Goal: Task Accomplishment & Management: Complete application form

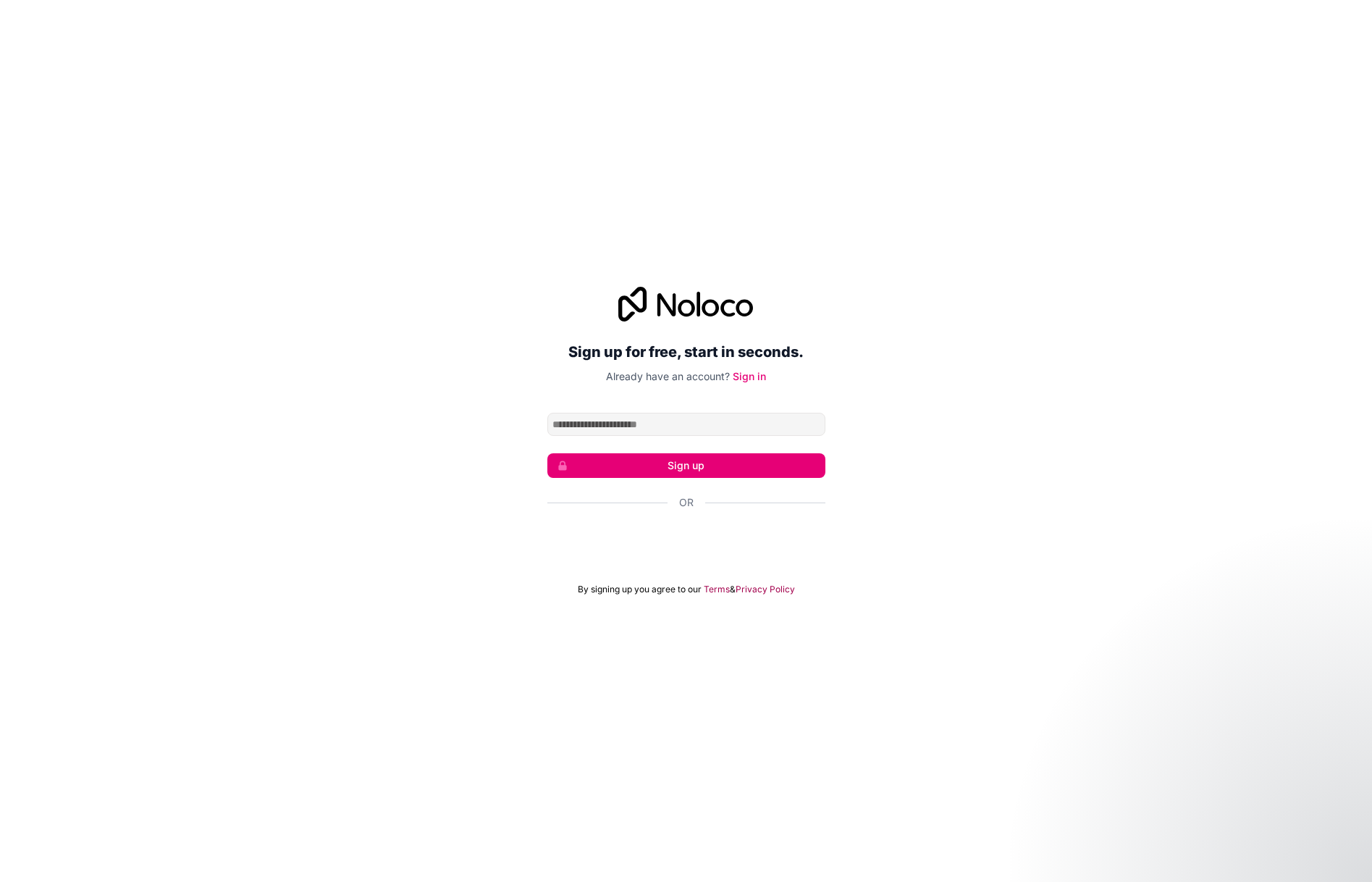
click at [1071, 505] on div "Sign up for free, start in seconds. Already have an account? Sign in Sign up Or…" at bounding box center [686, 440] width 1372 height 349
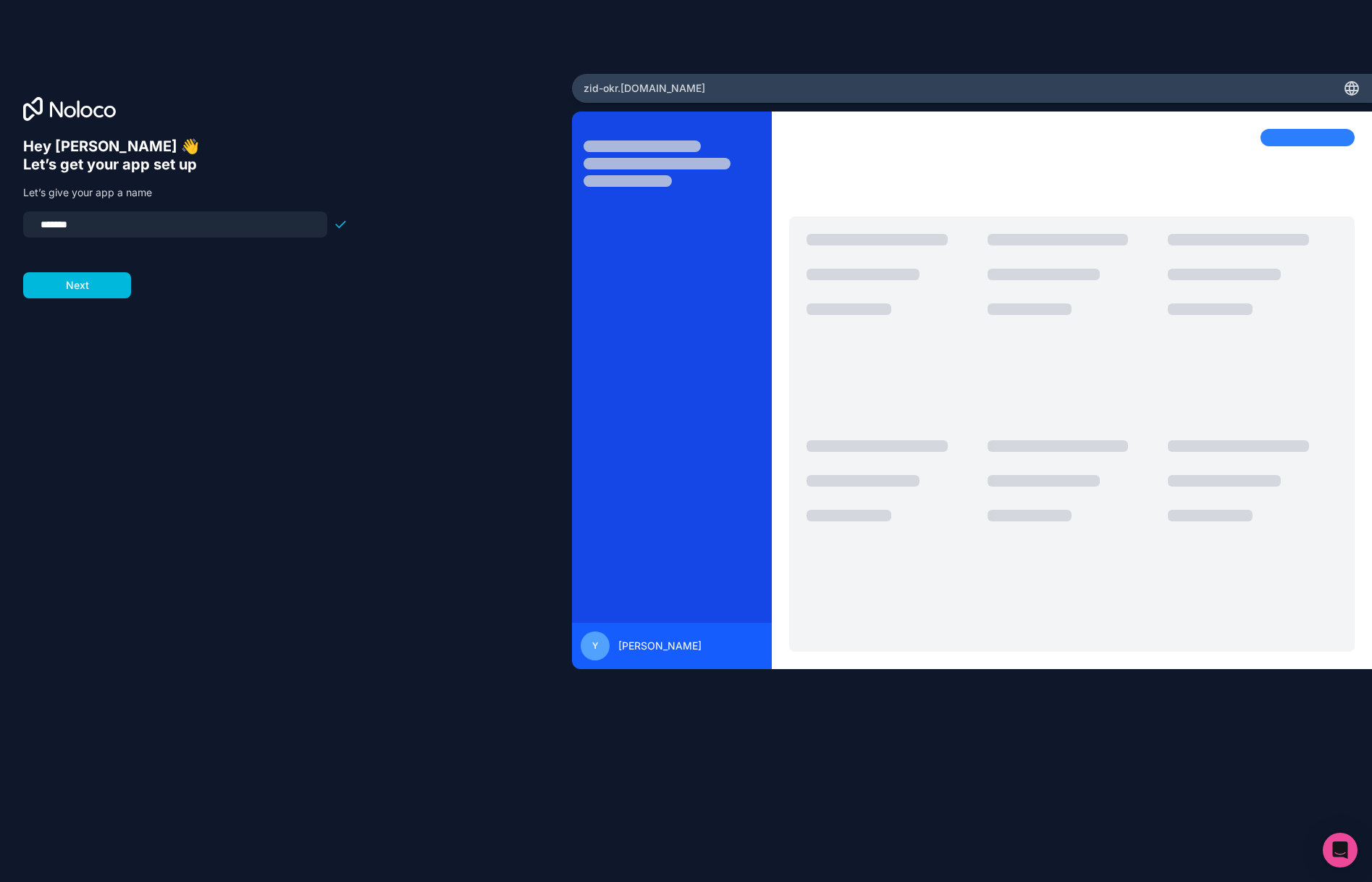
type input "*******"
click at [72, 285] on button "Next" at bounding box center [76, 285] width 108 height 26
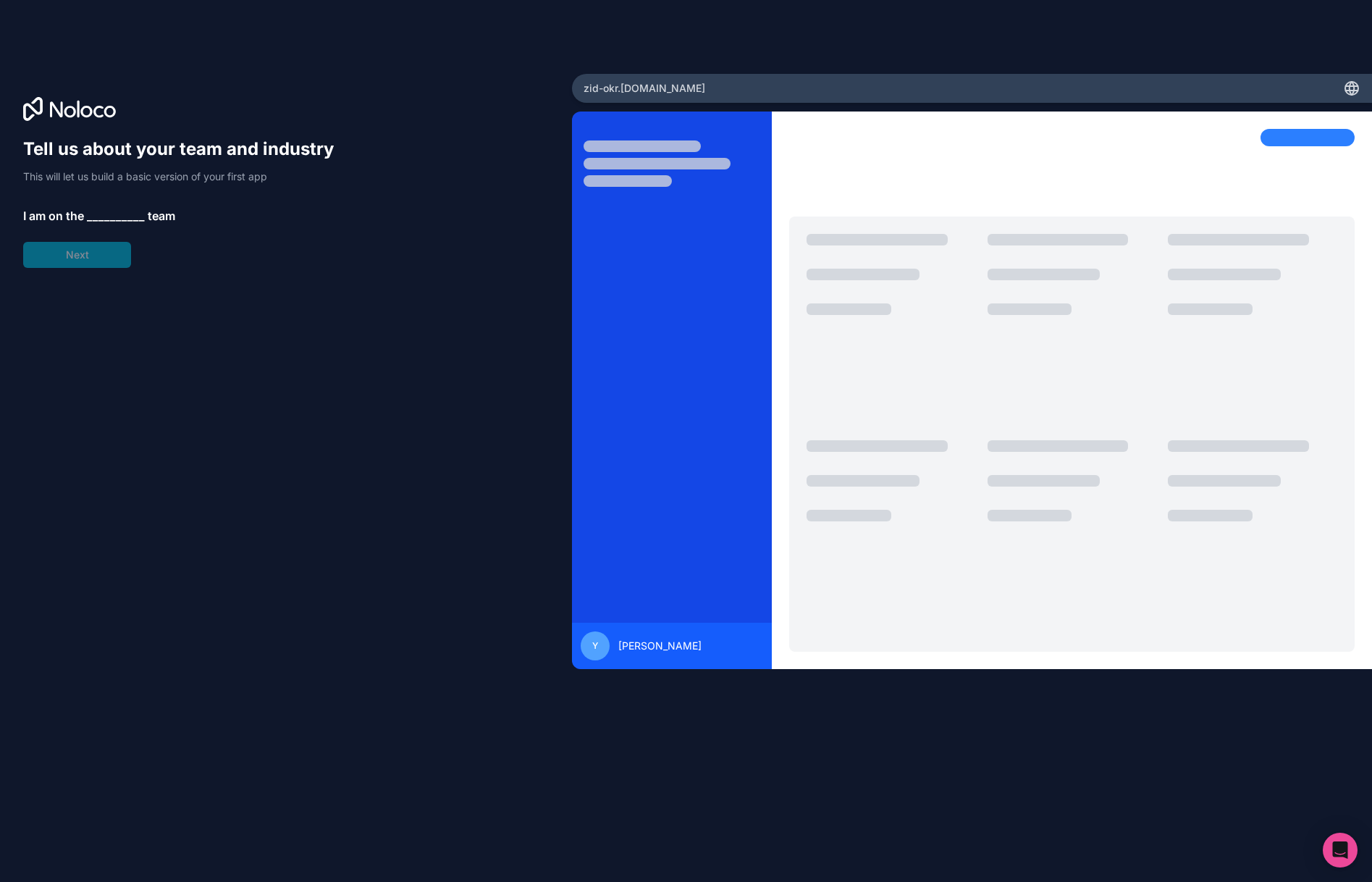
click at [102, 213] on span "__________" at bounding box center [116, 216] width 58 height 17
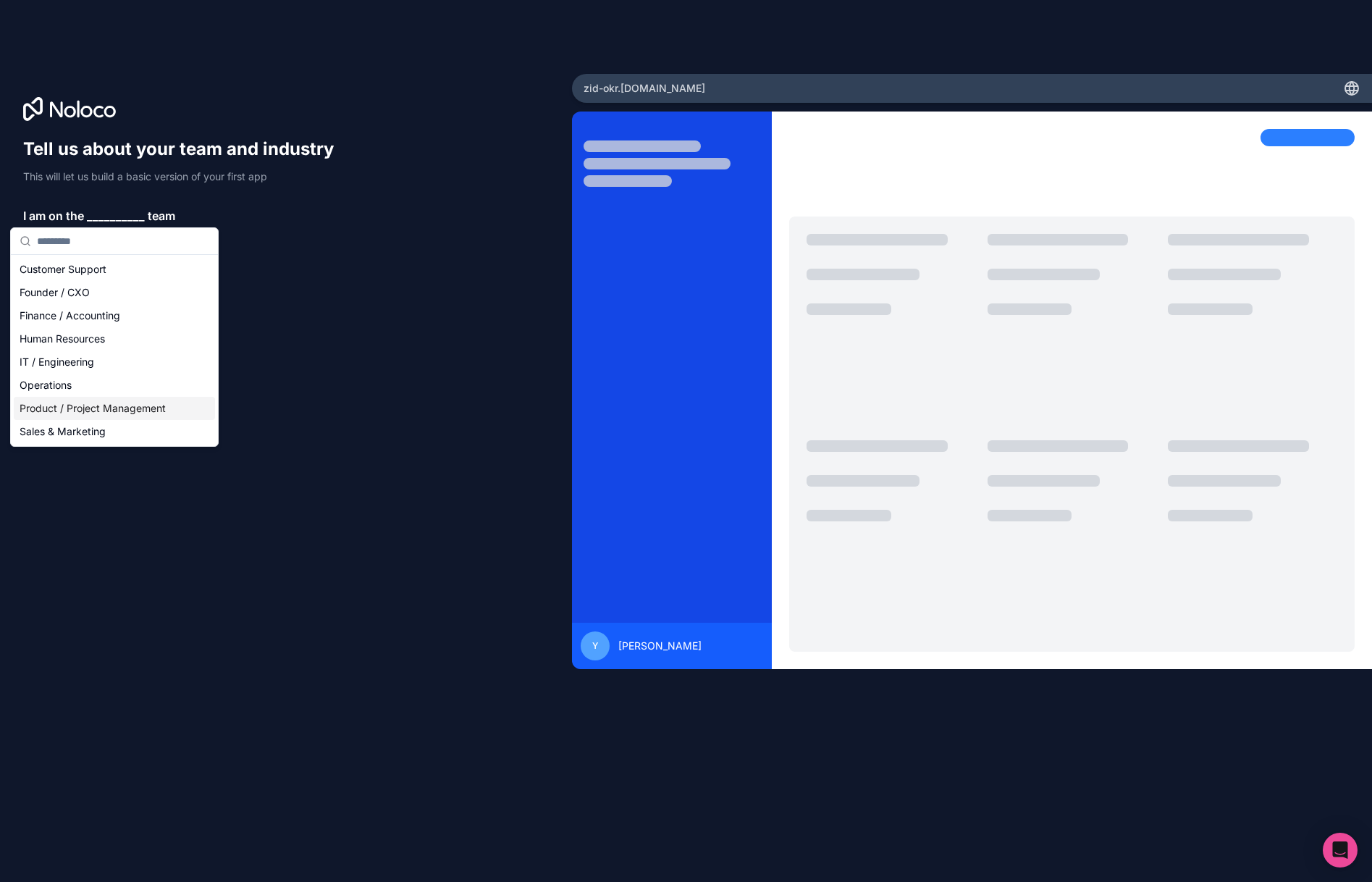
click at [134, 406] on div "Product / Project Management" at bounding box center [114, 408] width 202 height 23
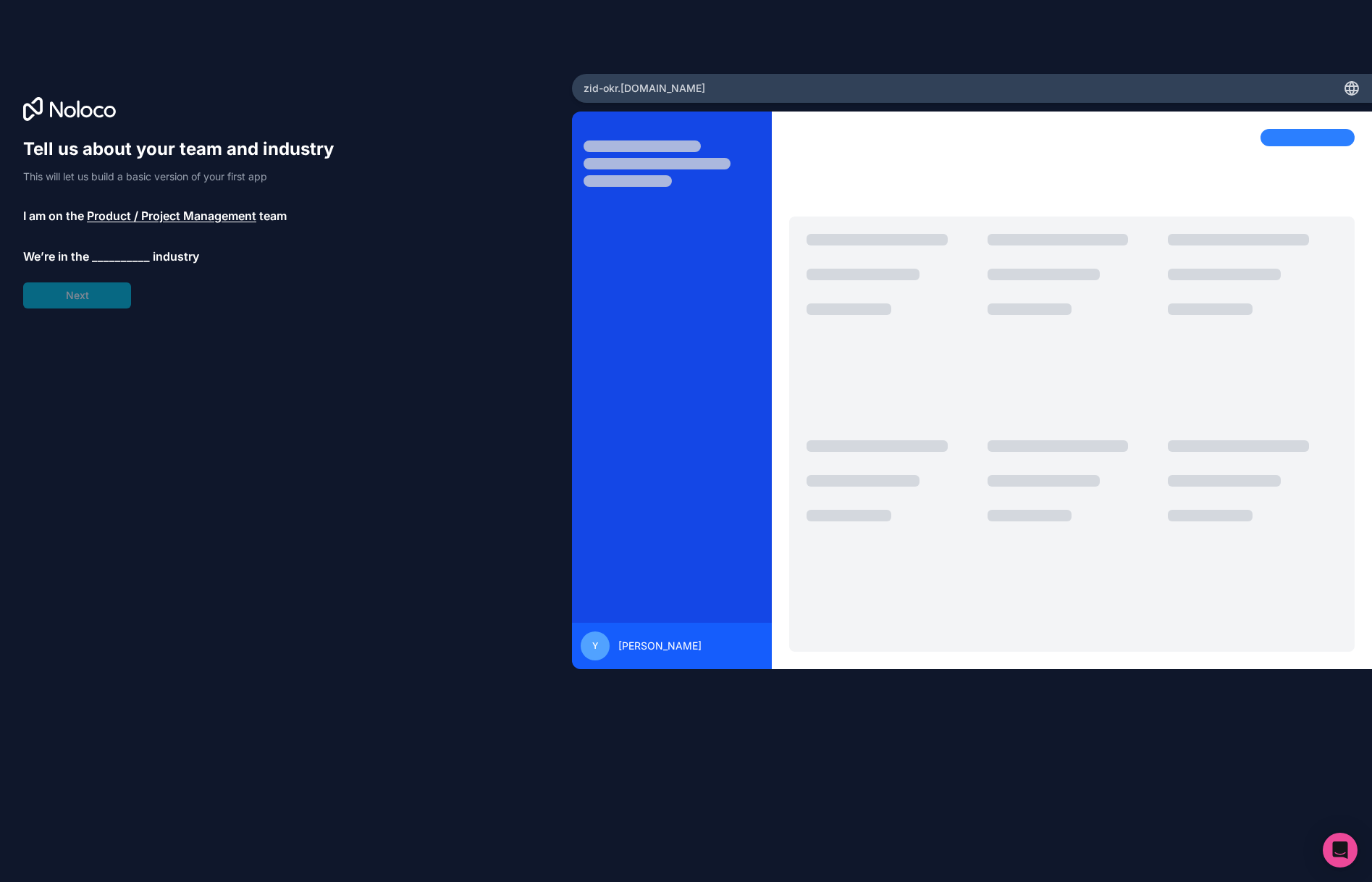
click at [110, 257] on span "__________" at bounding box center [121, 257] width 58 height 17
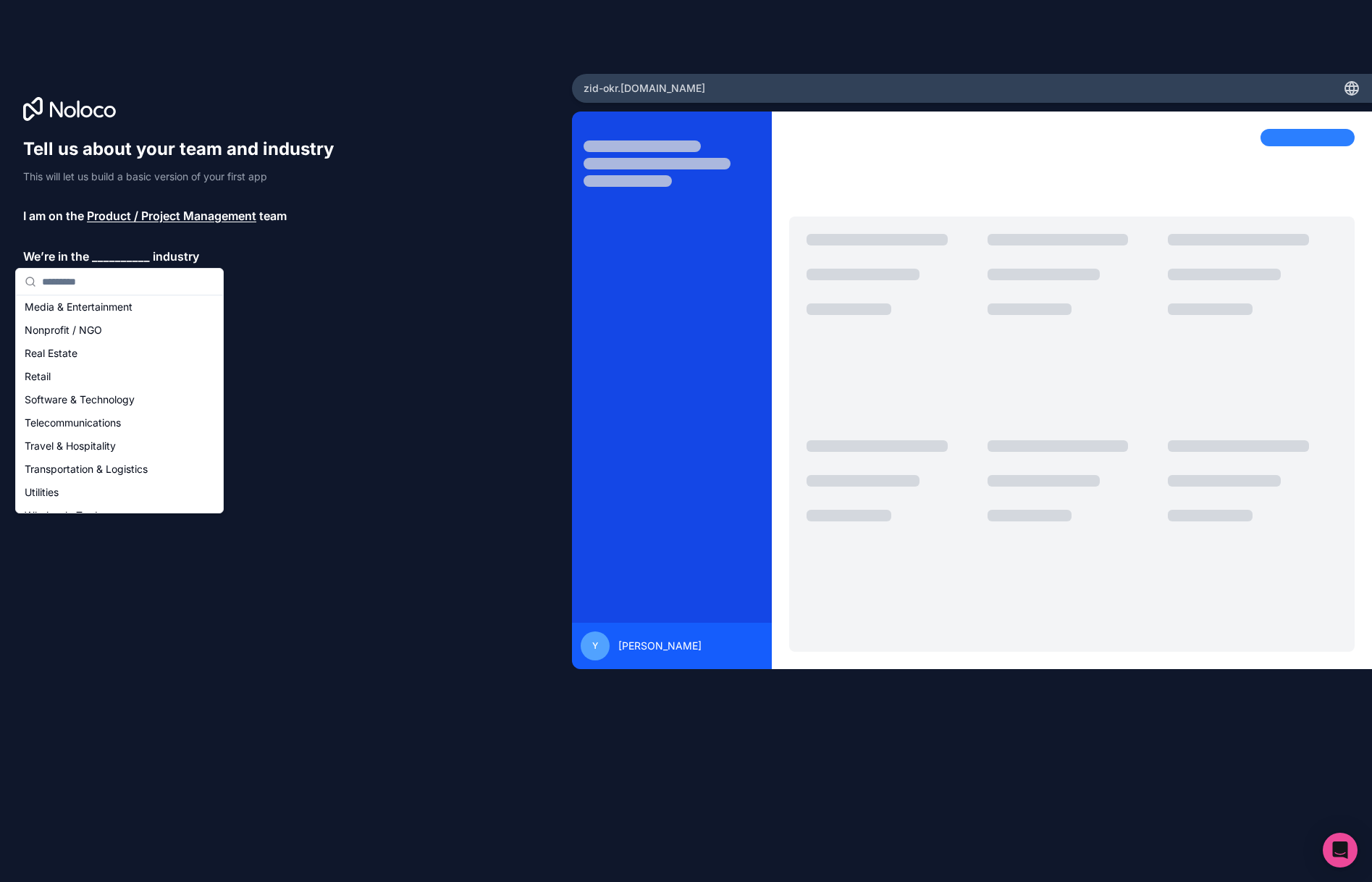
scroll to position [260, 0]
click at [116, 405] on div "Software & Technology" at bounding box center [120, 397] width 202 height 23
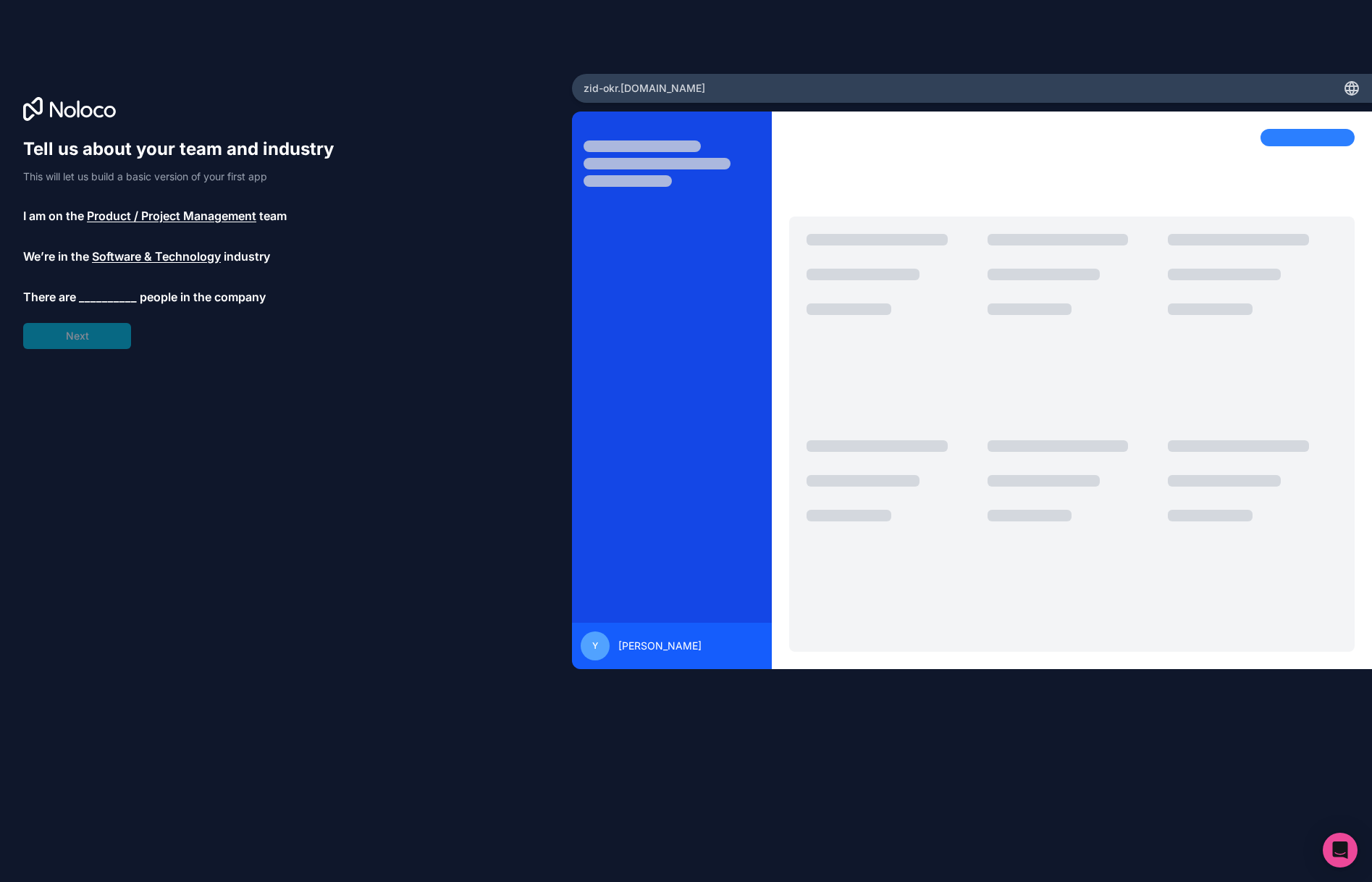
click at [104, 294] on span "__________" at bounding box center [108, 297] width 58 height 17
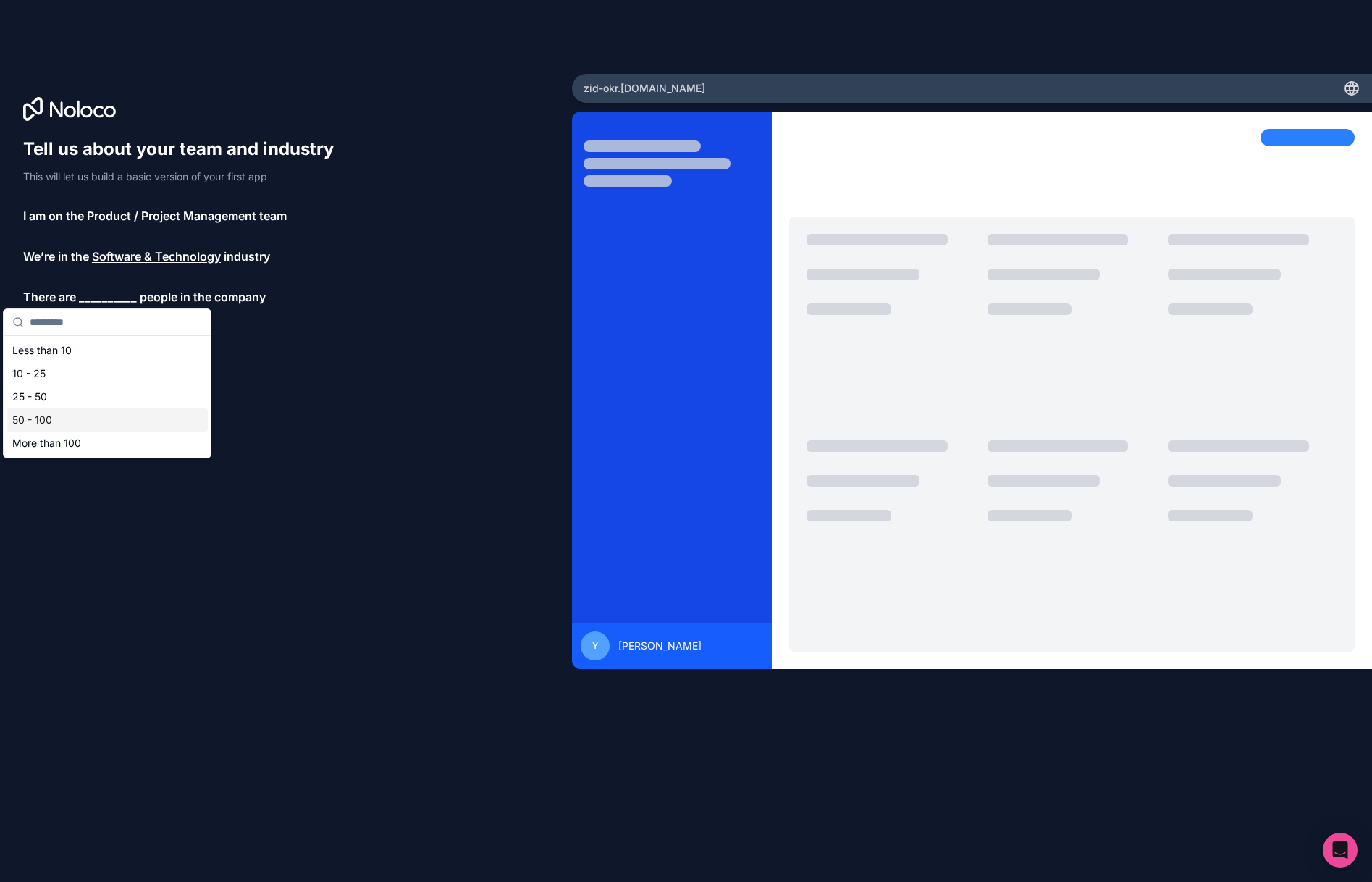
click at [67, 420] on div "50 - 100" at bounding box center [107, 420] width 202 height 23
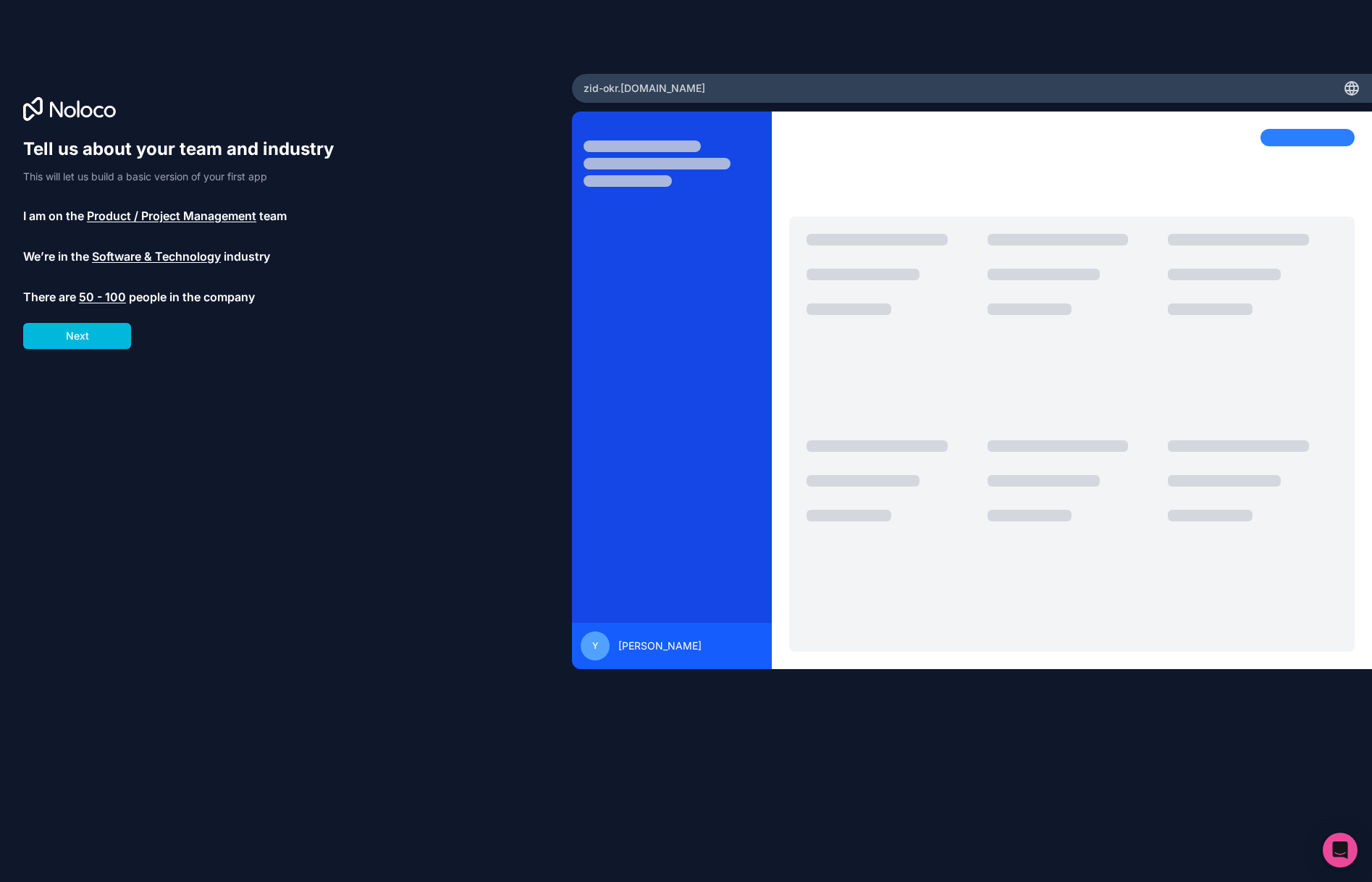
click at [105, 331] on button "Next" at bounding box center [76, 335] width 108 height 26
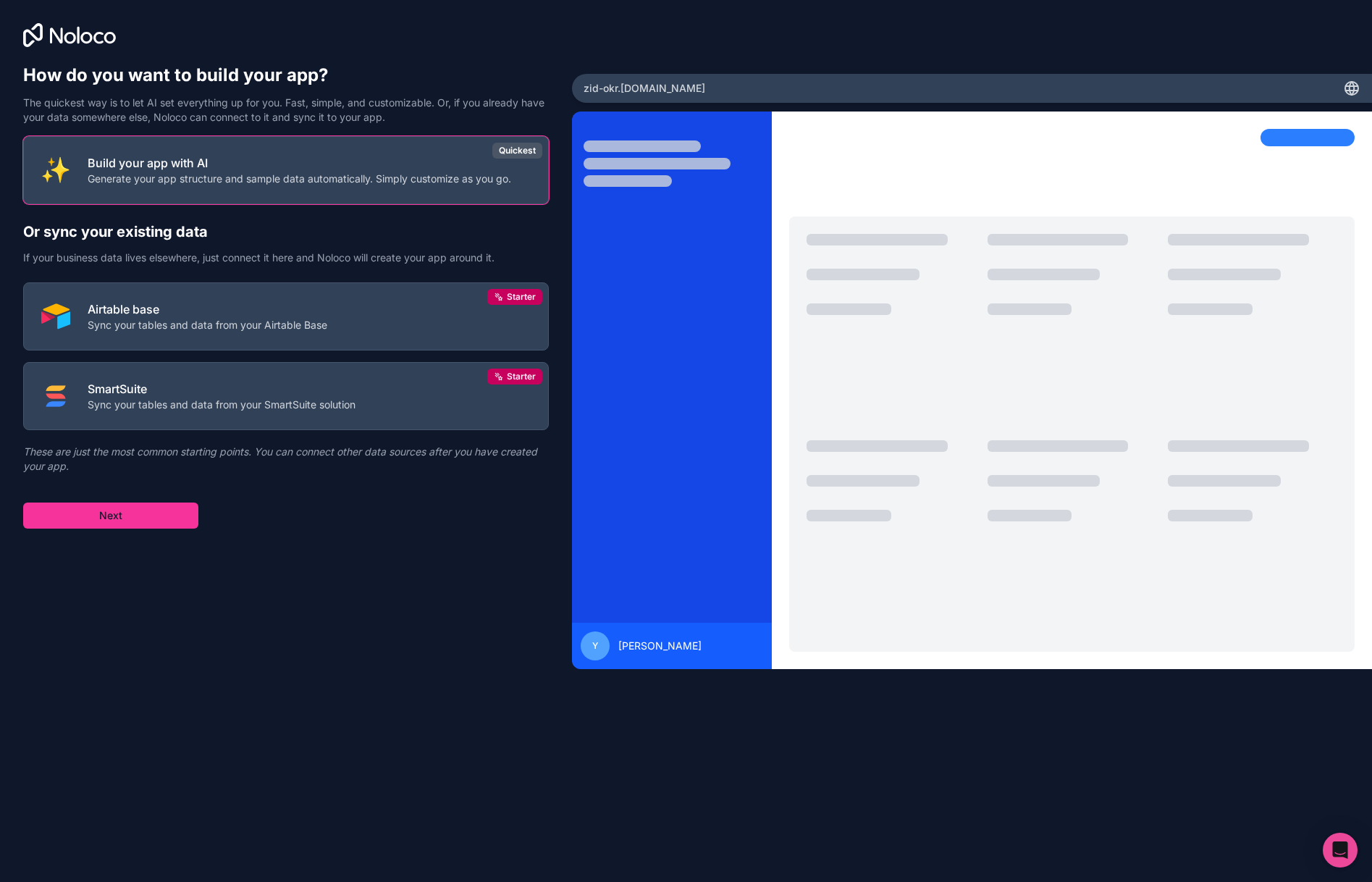
click at [122, 515] on button "Next" at bounding box center [110, 515] width 176 height 26
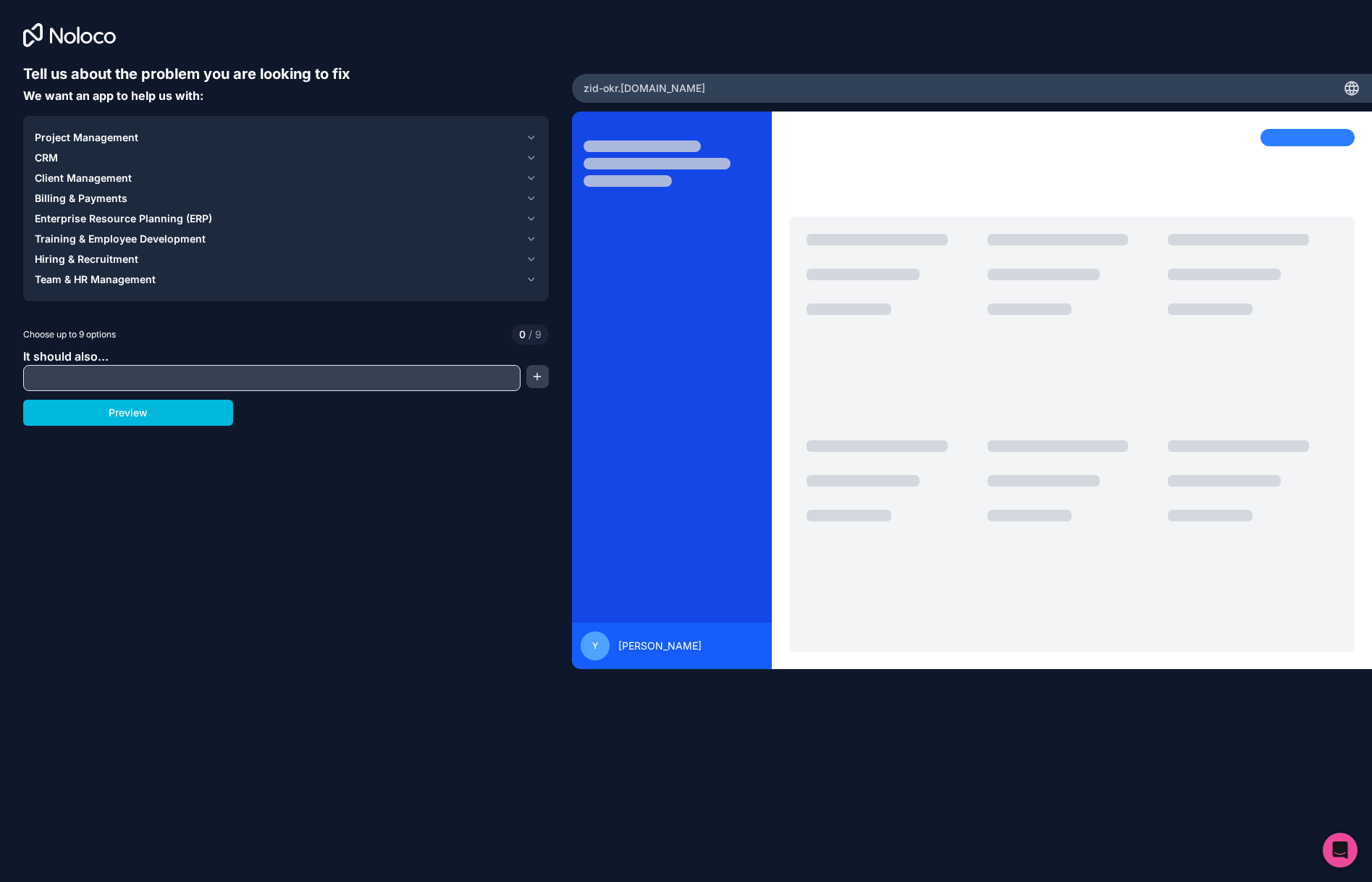
click at [125, 273] on span "Team & HR Management" at bounding box center [95, 280] width 121 height 14
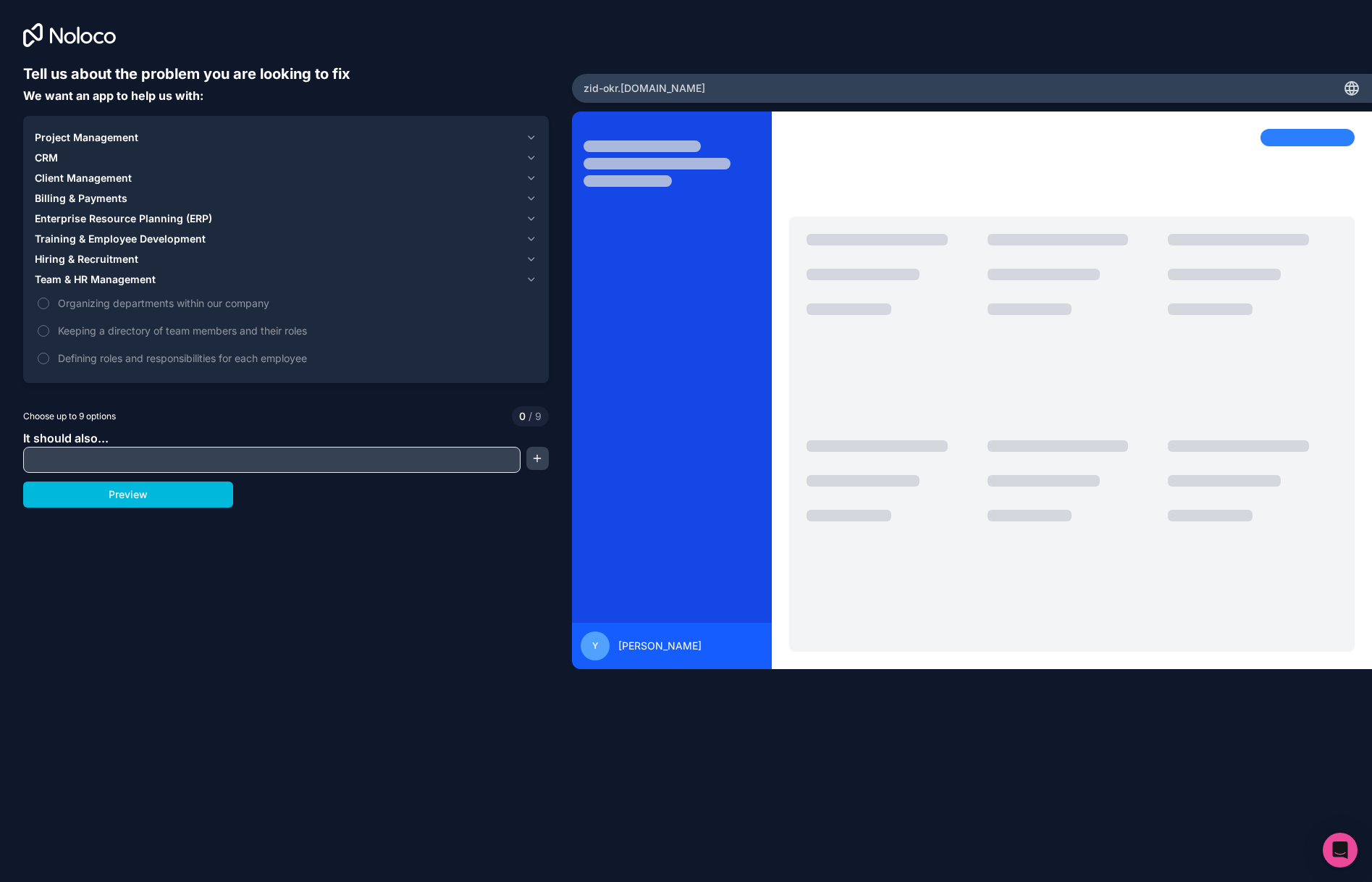
click at [108, 276] on span "Team & HR Management" at bounding box center [95, 280] width 121 height 14
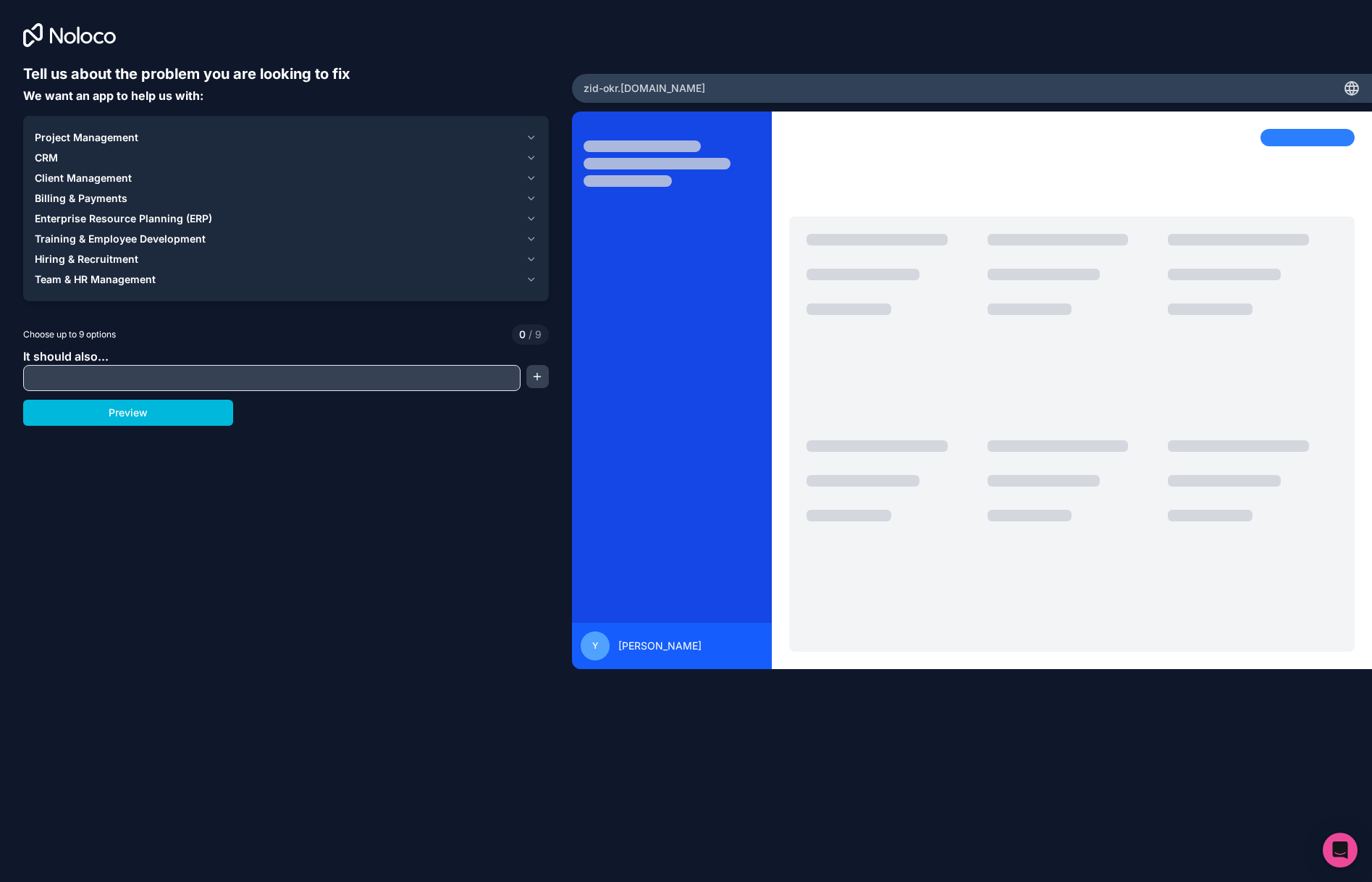
click at [94, 139] on span "Project Management" at bounding box center [87, 138] width 104 height 14
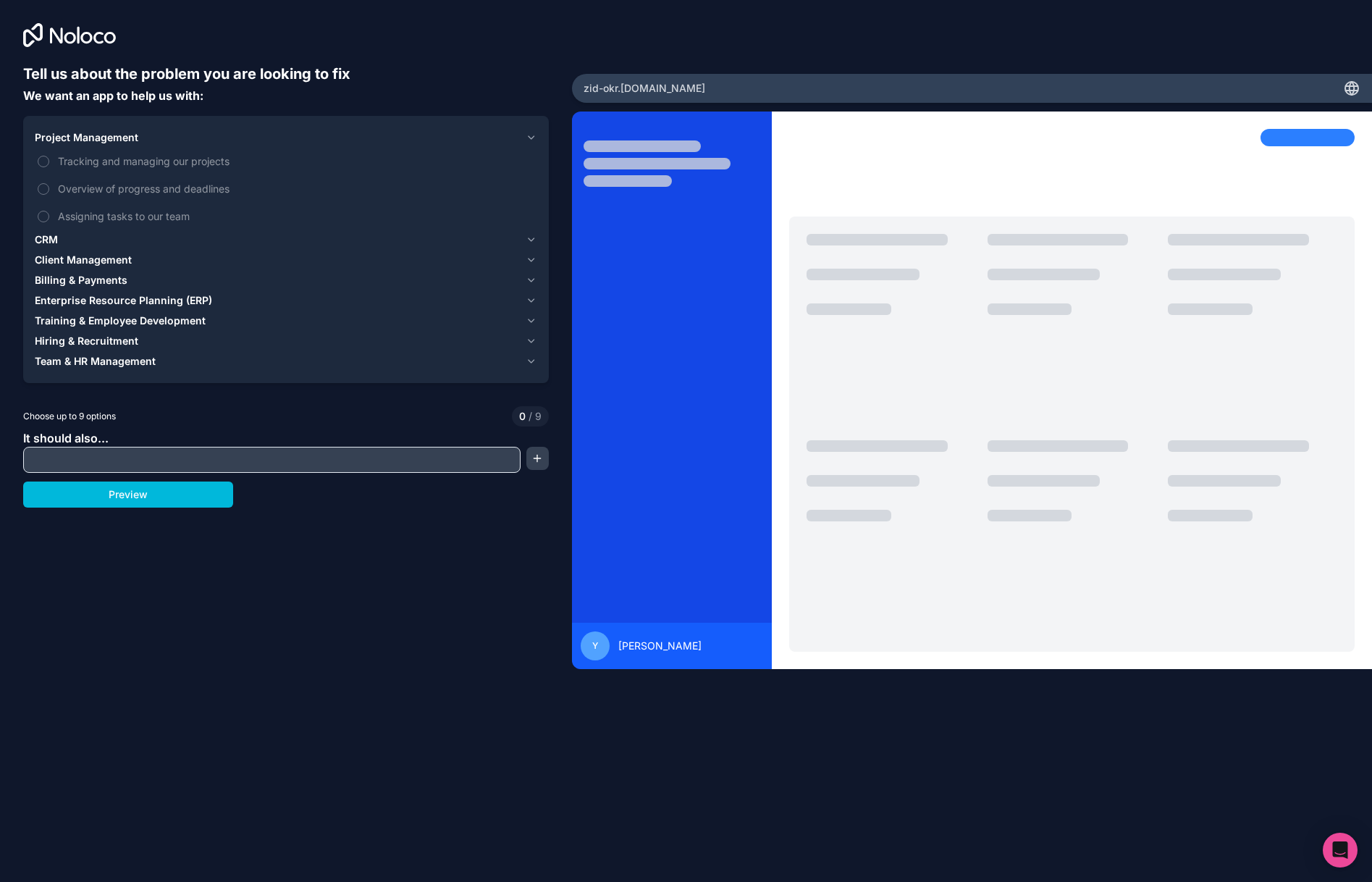
click at [131, 132] on span "Project Management" at bounding box center [87, 138] width 104 height 14
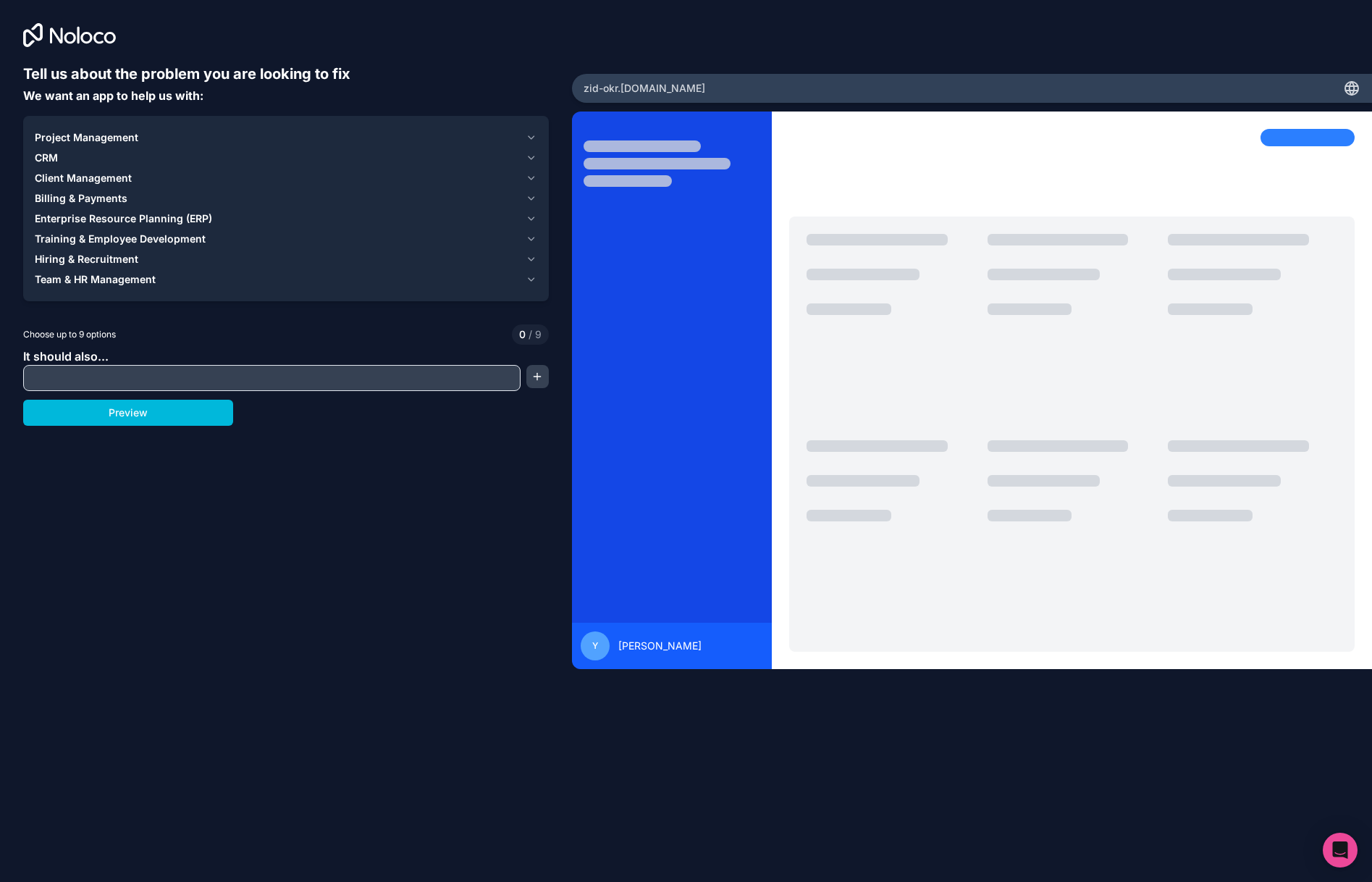
click at [110, 276] on span "Team & HR Management" at bounding box center [95, 280] width 121 height 14
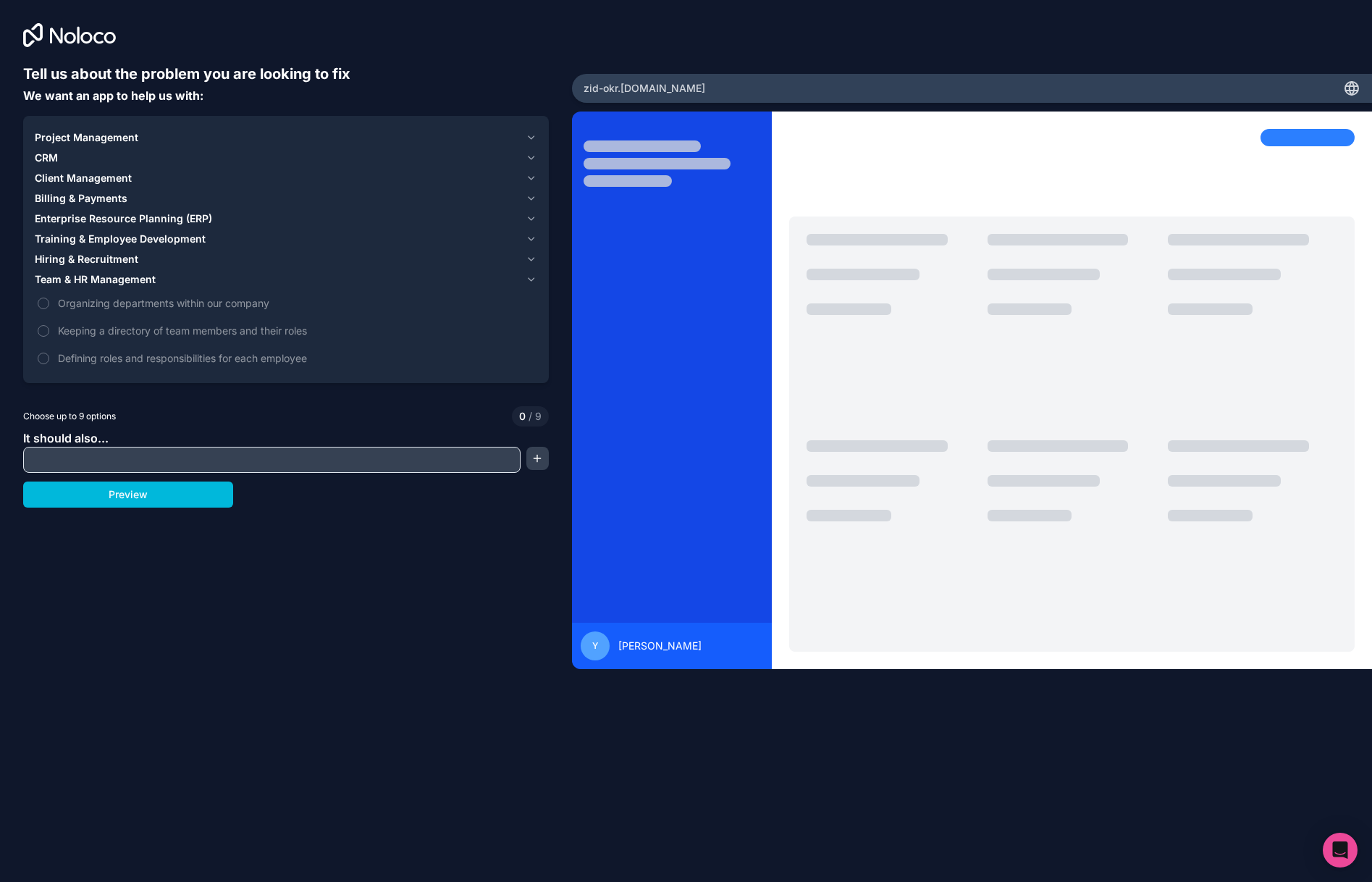
click at [83, 276] on span "Team & HR Management" at bounding box center [95, 280] width 121 height 14
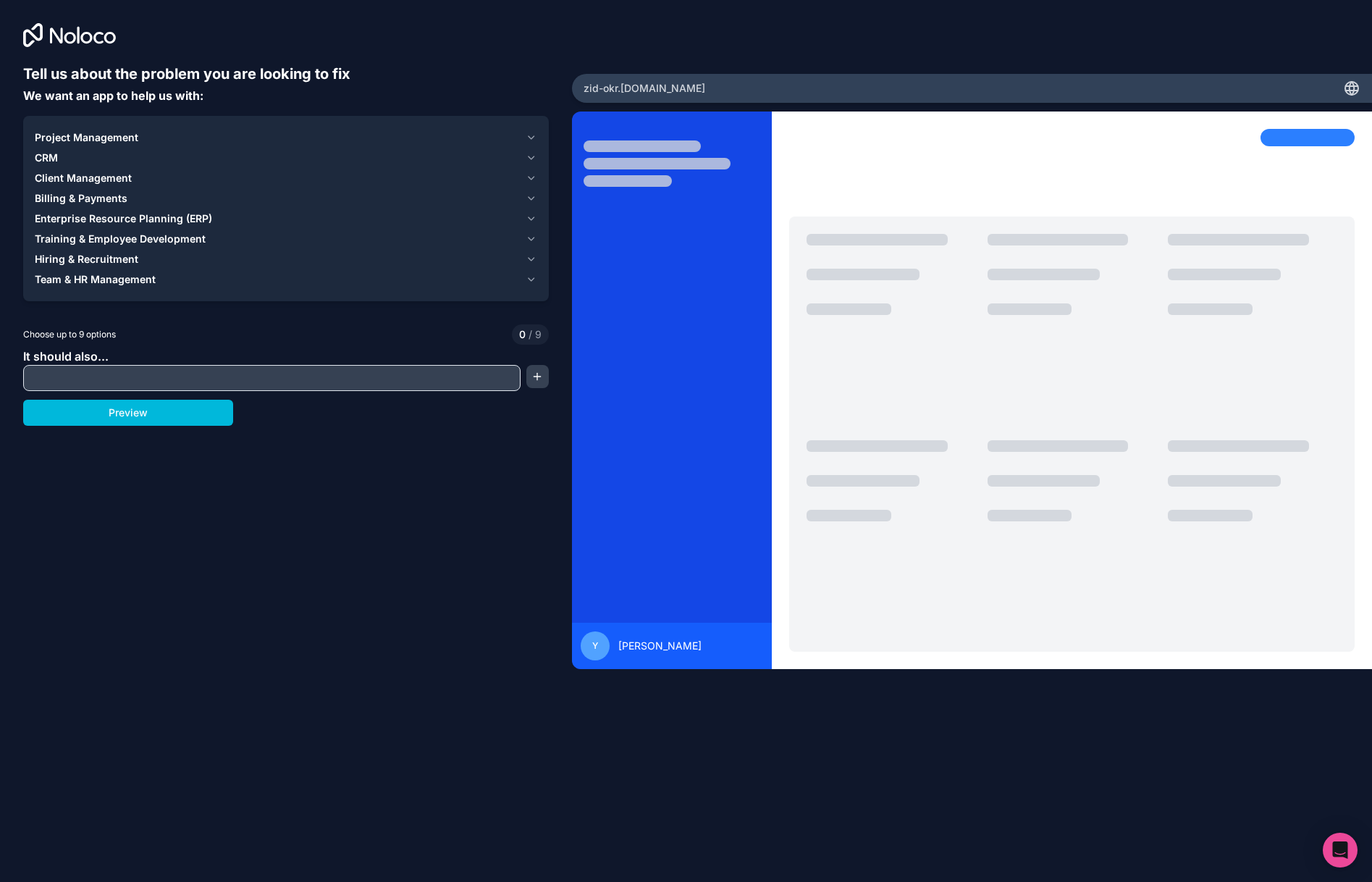
click at [83, 261] on span "Hiring & Recruitment" at bounding box center [87, 259] width 104 height 14
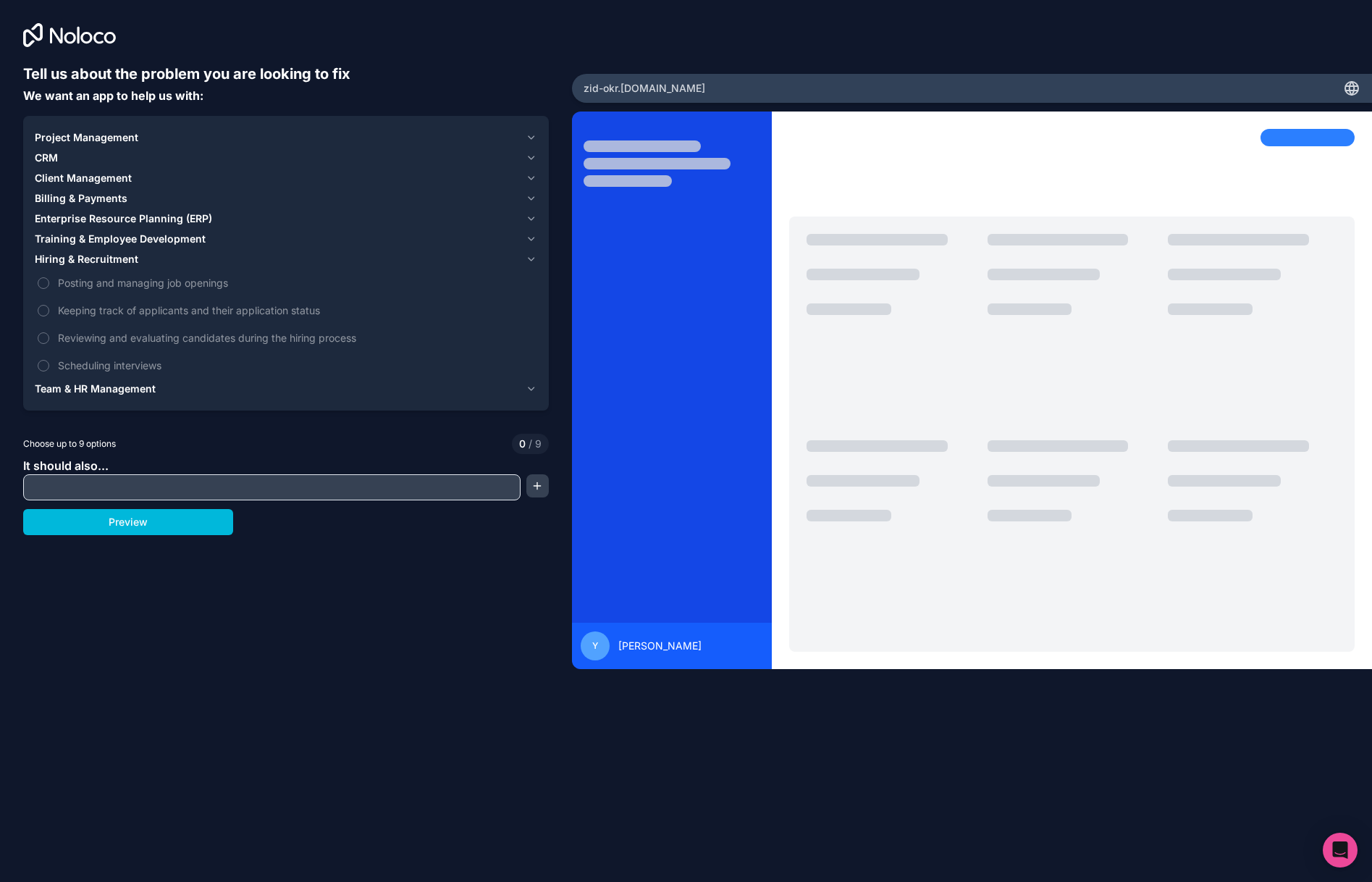
click at [84, 260] on span "Hiring & Recruitment" at bounding box center [87, 259] width 104 height 14
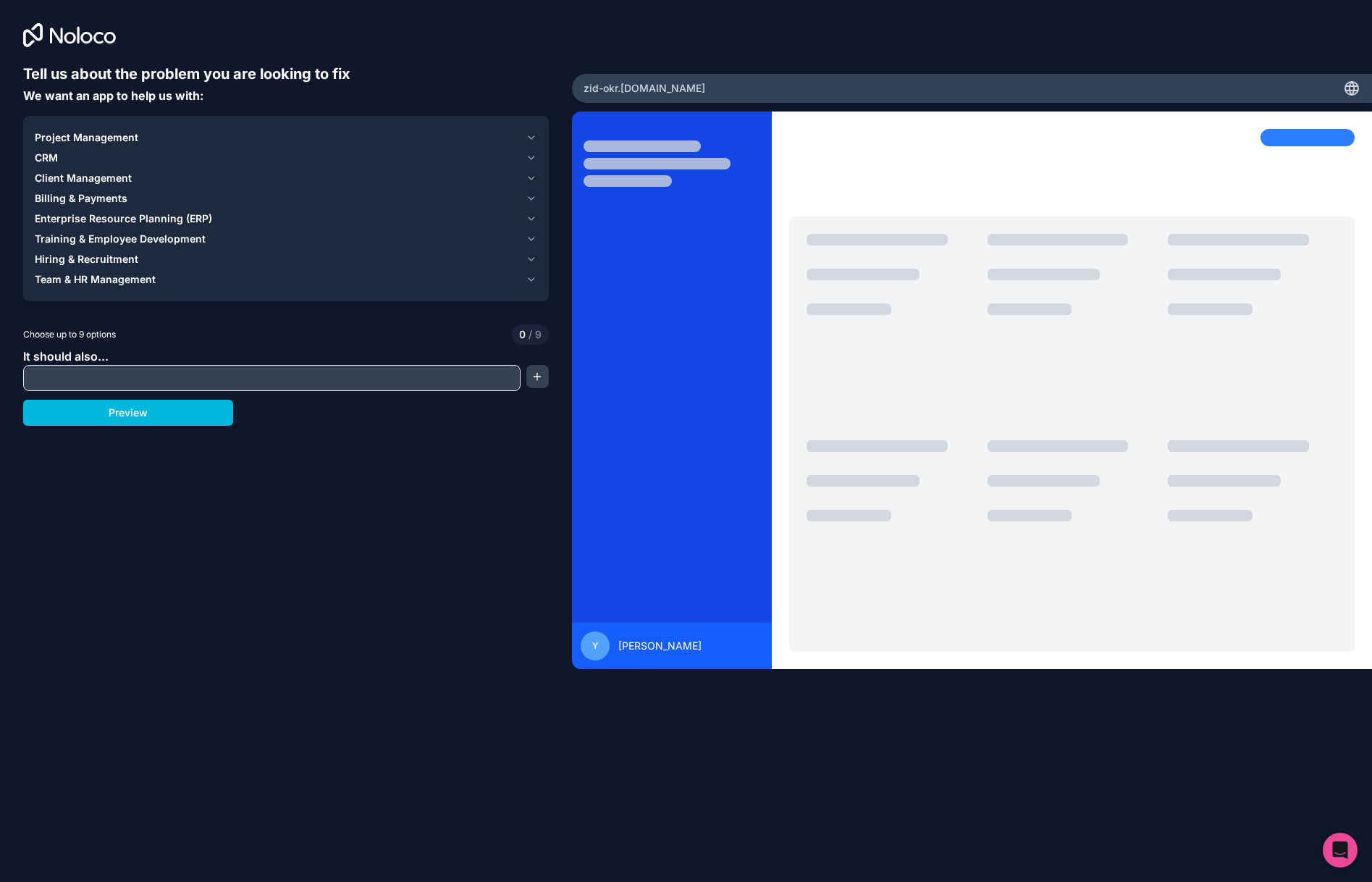
click at [84, 238] on span "Training & Employee Development" at bounding box center [120, 239] width 171 height 14
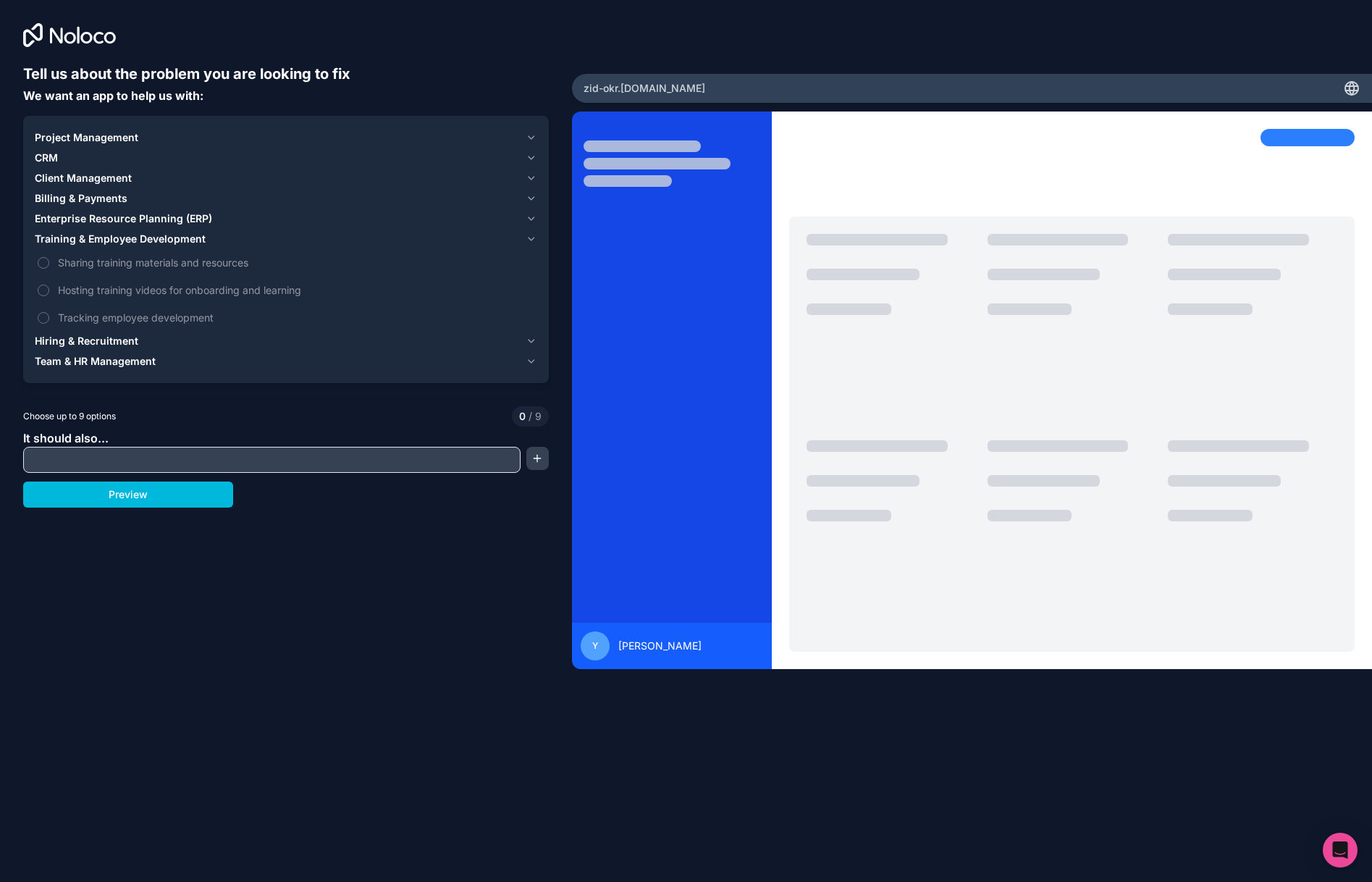
click at [84, 238] on span "Training & Employee Development" at bounding box center [120, 239] width 171 height 14
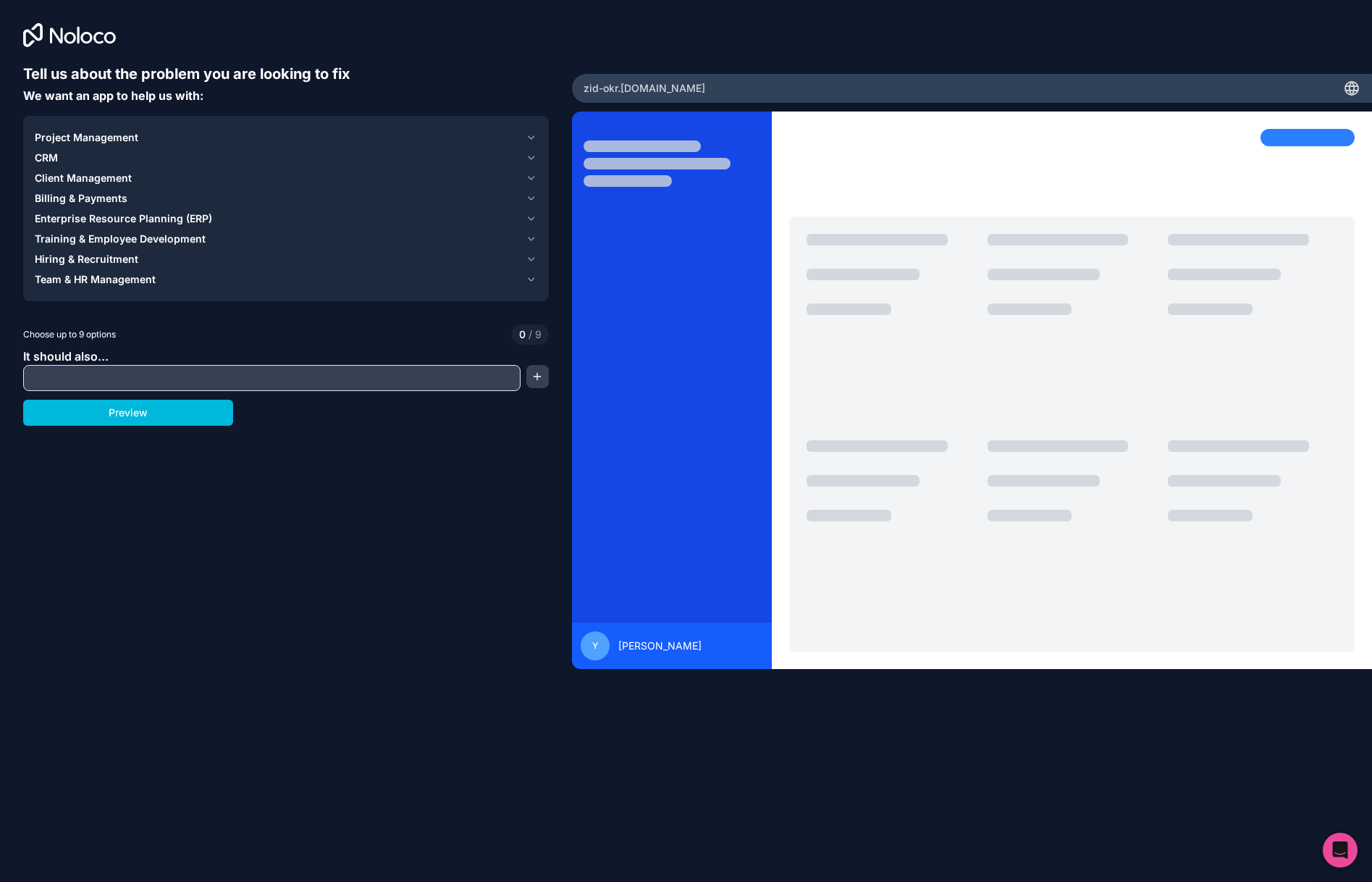
click at [94, 210] on button "Enterprise Resource Planning (ERP)" at bounding box center [286, 219] width 502 height 20
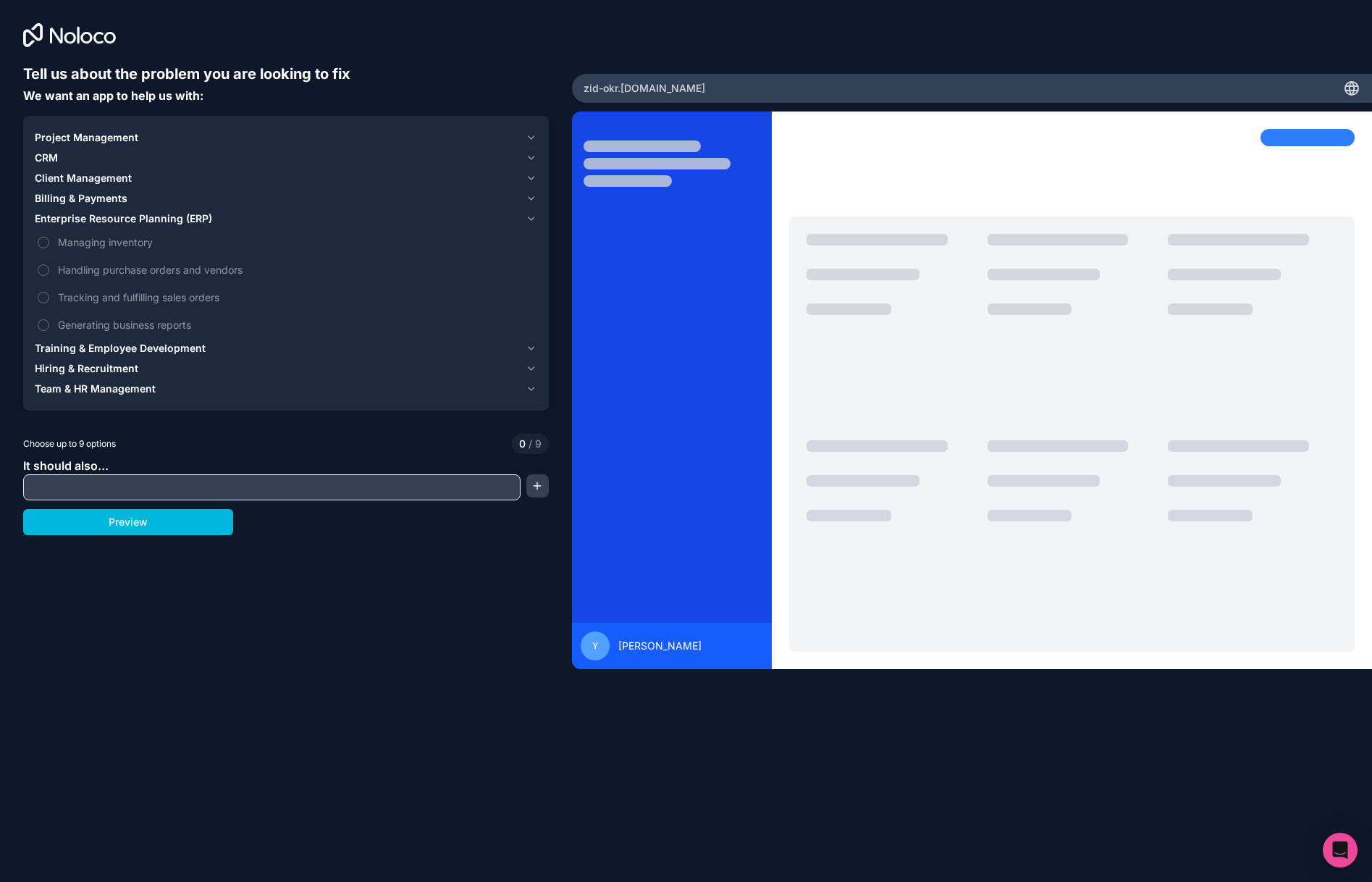
click at [94, 210] on button "Enterprise Resource Planning (ERP)" at bounding box center [286, 219] width 502 height 20
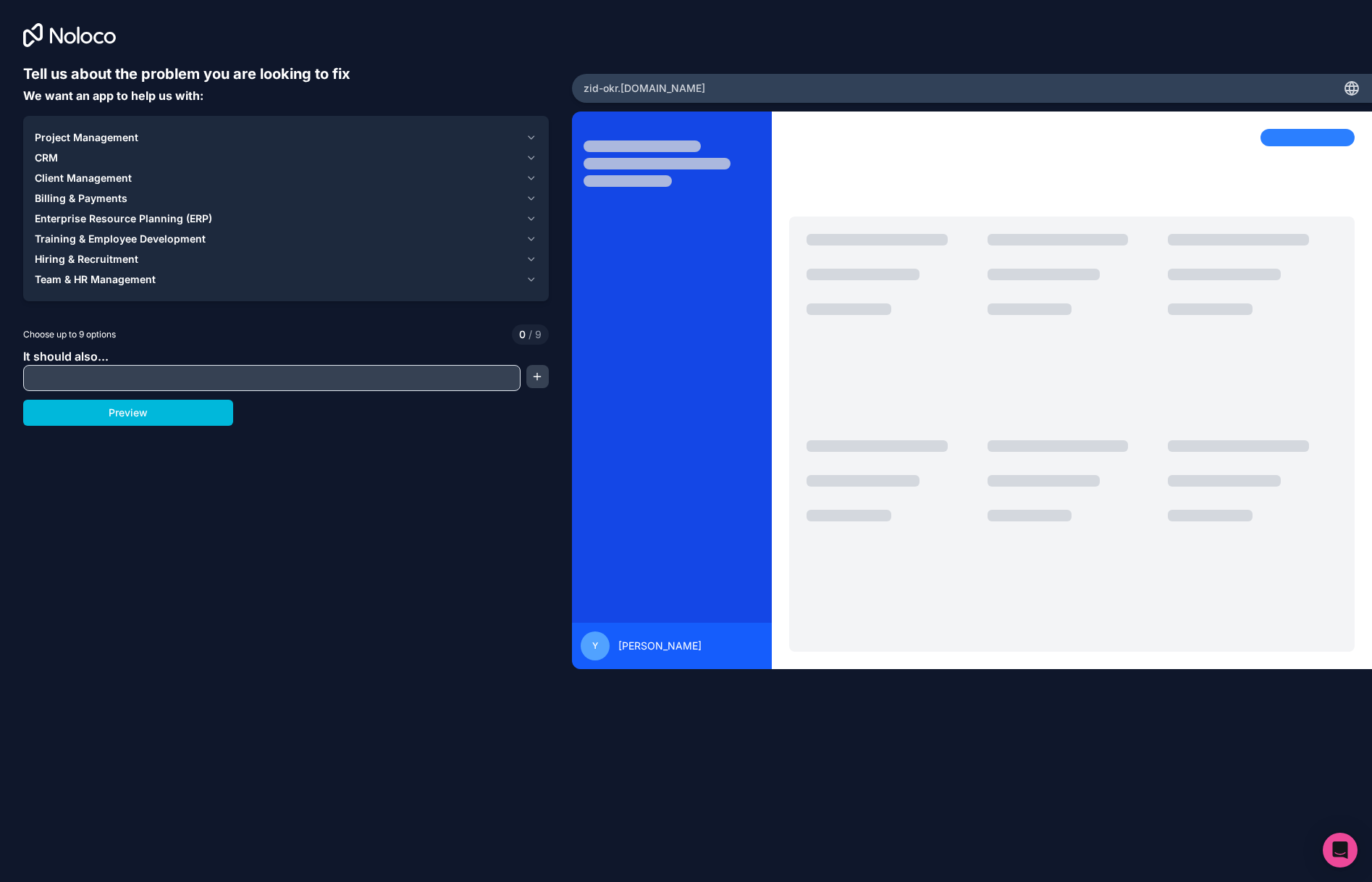
click at [94, 200] on span "Billing & Payments" at bounding box center [81, 198] width 93 height 14
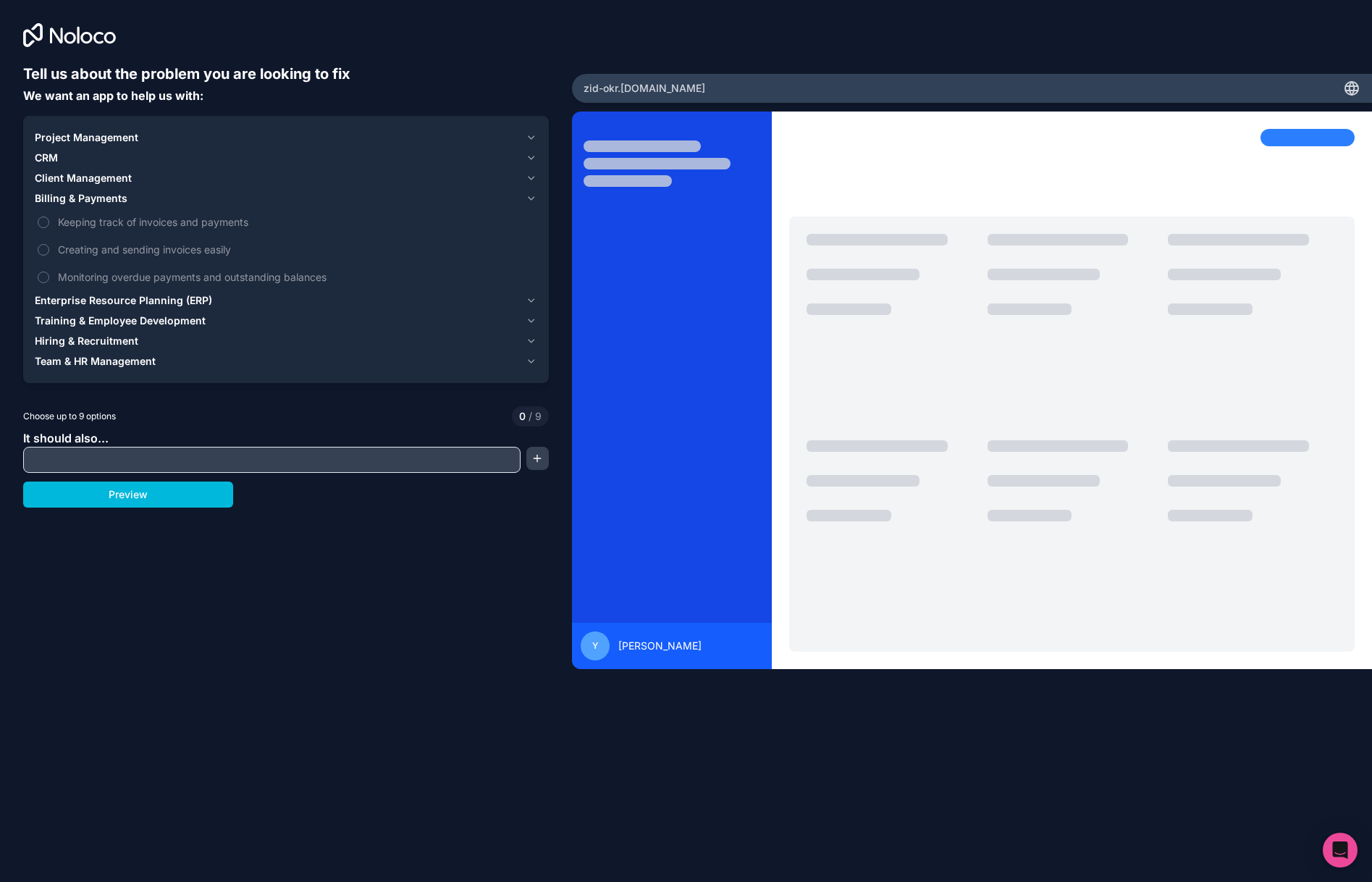
click at [94, 200] on span "Billing & Payments" at bounding box center [81, 198] width 93 height 14
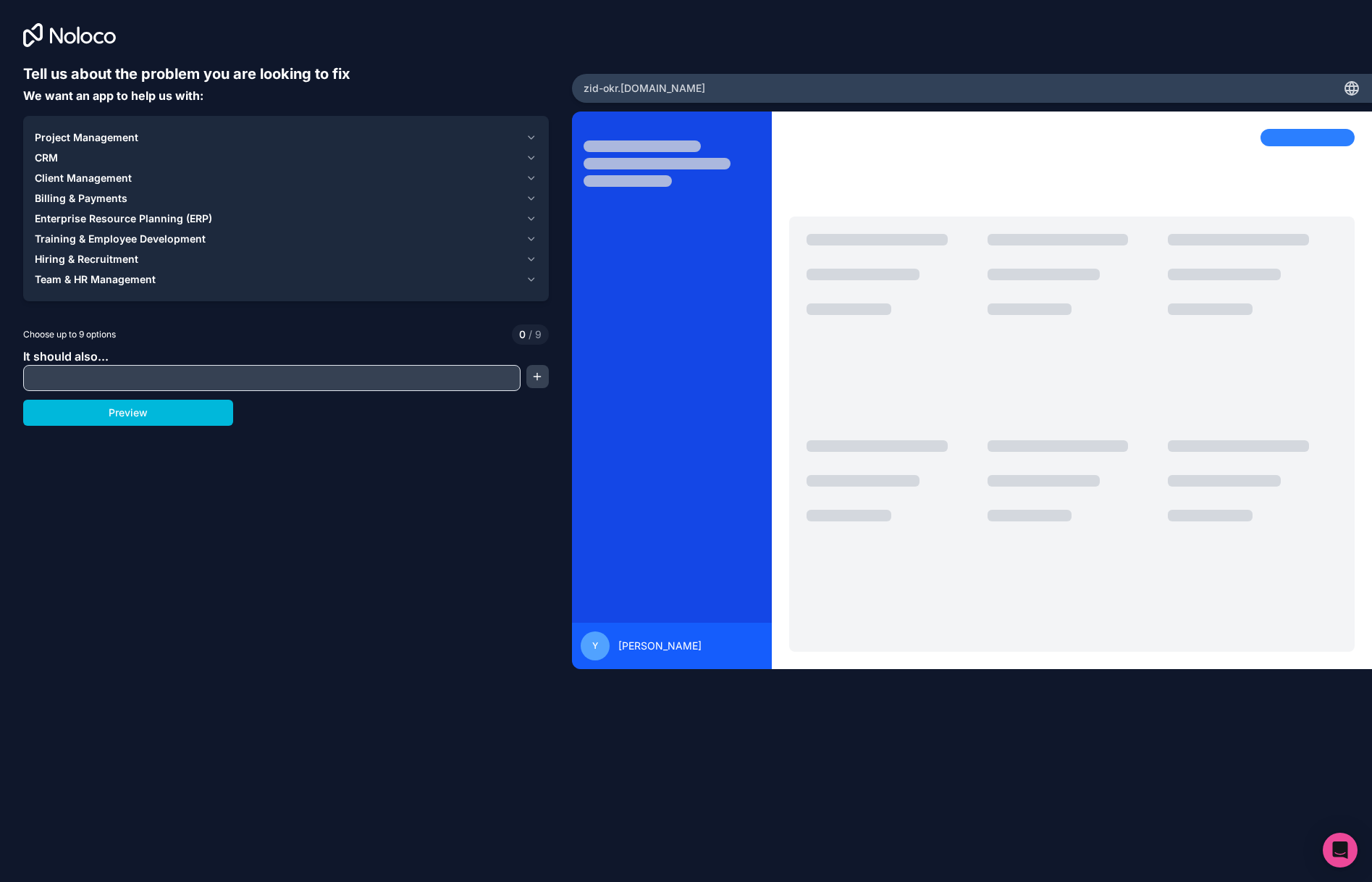
click at [94, 372] on input "text" at bounding box center [272, 378] width 490 height 20
type input "**********"
click at [180, 416] on button "Preview" at bounding box center [128, 413] width 210 height 26
click at [102, 153] on div "CRM" at bounding box center [277, 158] width 485 height 14
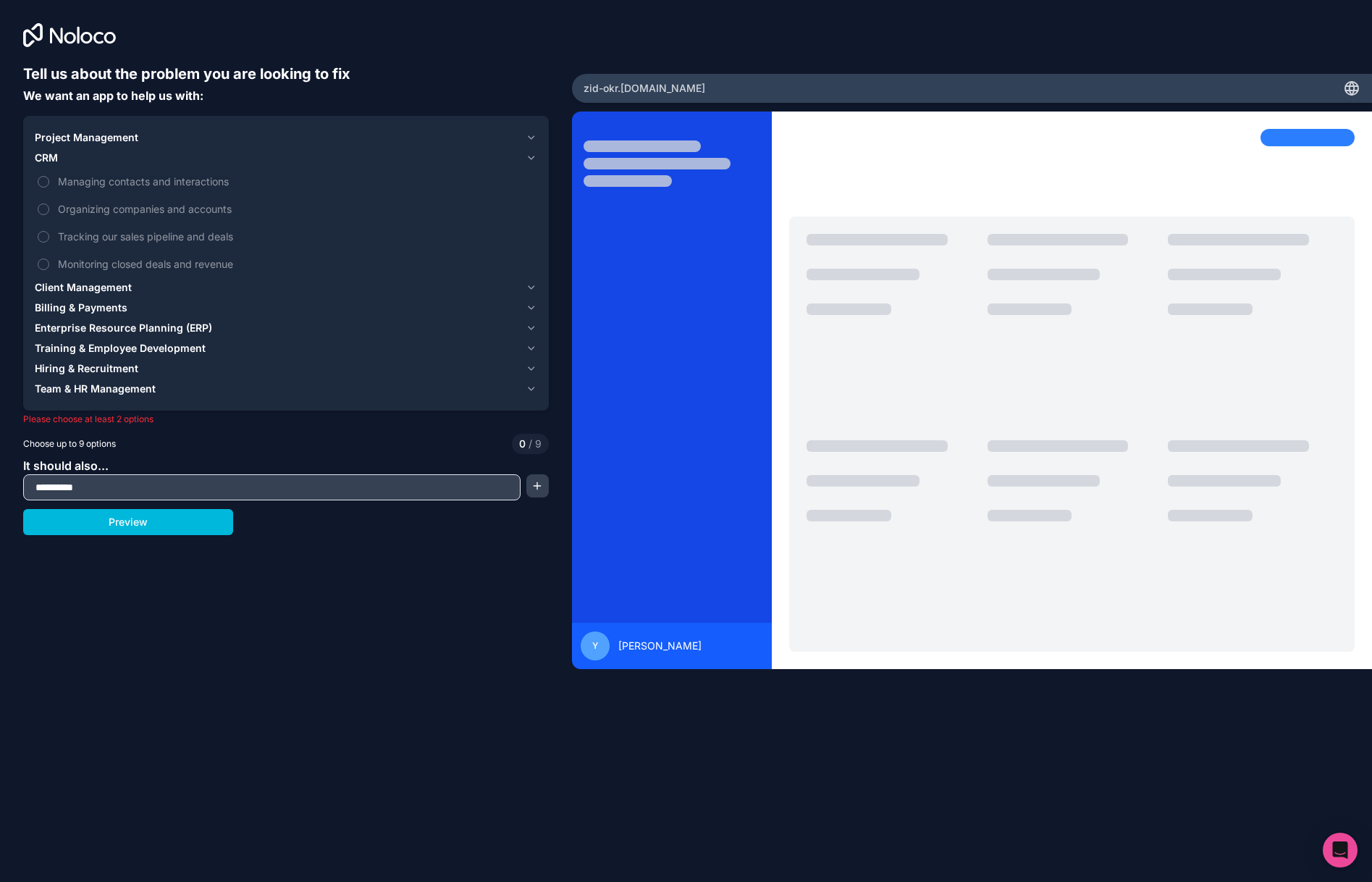
click at [102, 153] on div "CRM" at bounding box center [277, 158] width 485 height 14
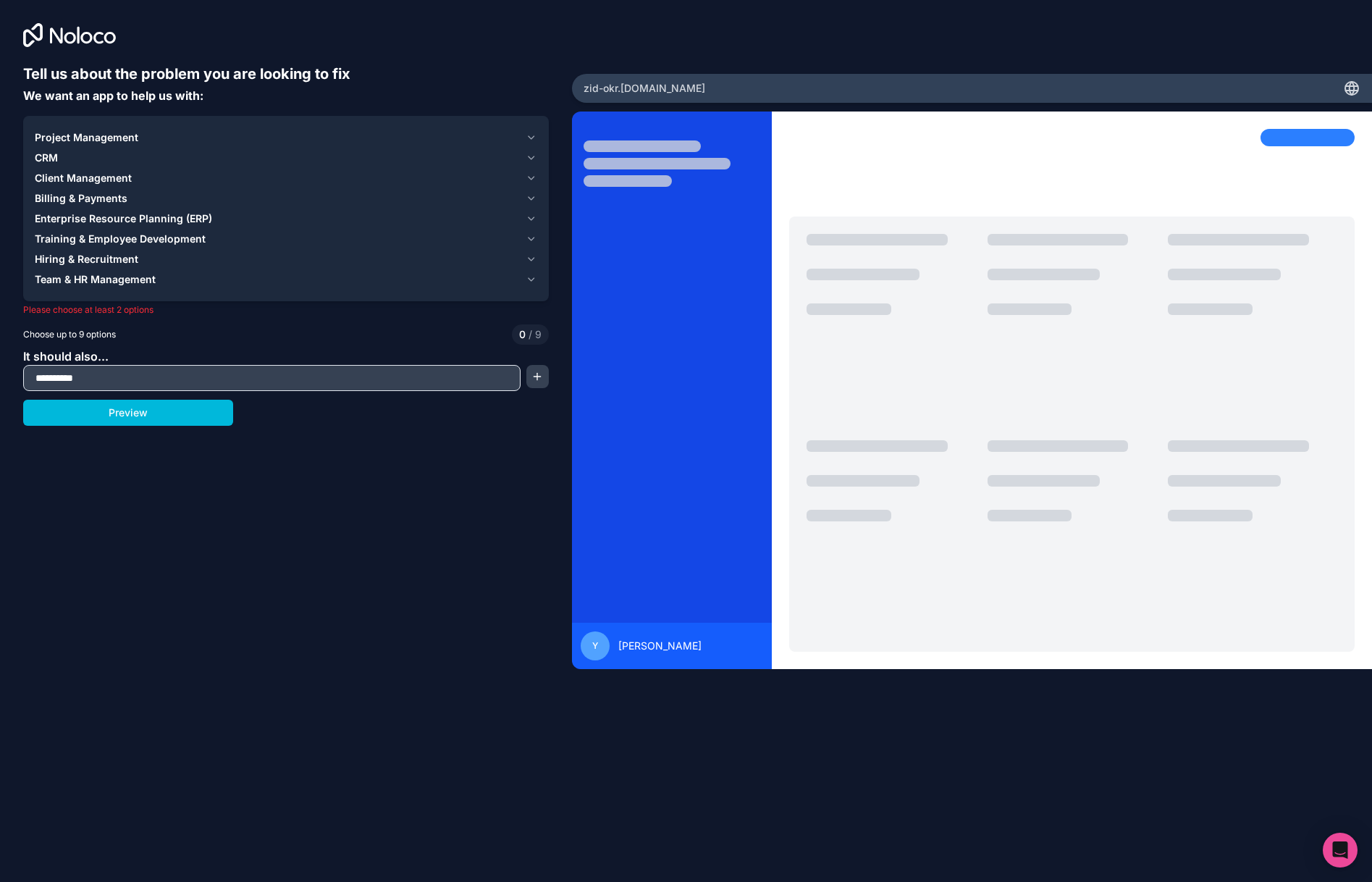
click at [102, 176] on span "Client Management" at bounding box center [83, 178] width 97 height 14
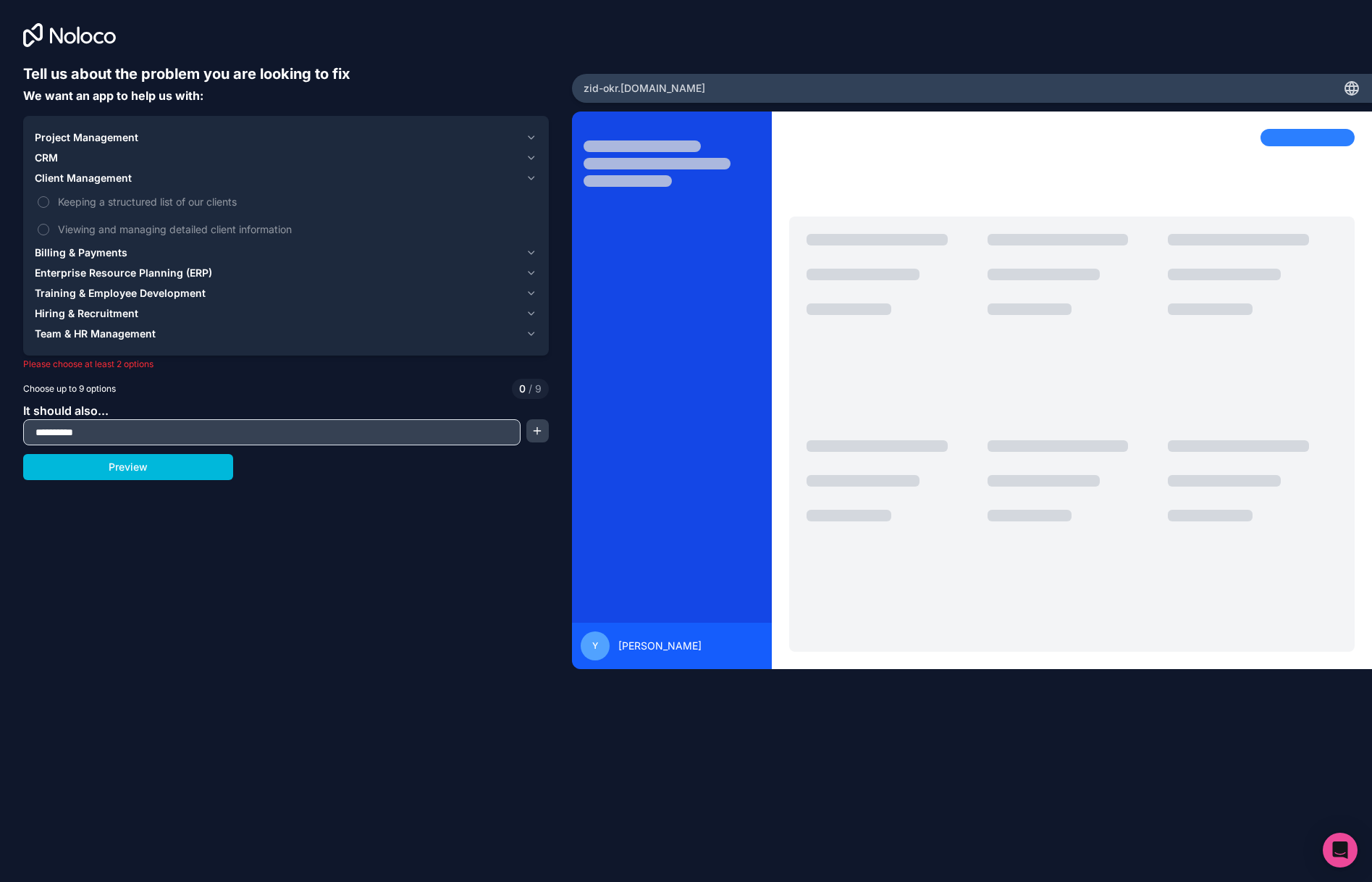
click at [102, 176] on span "Client Management" at bounding box center [83, 178] width 97 height 14
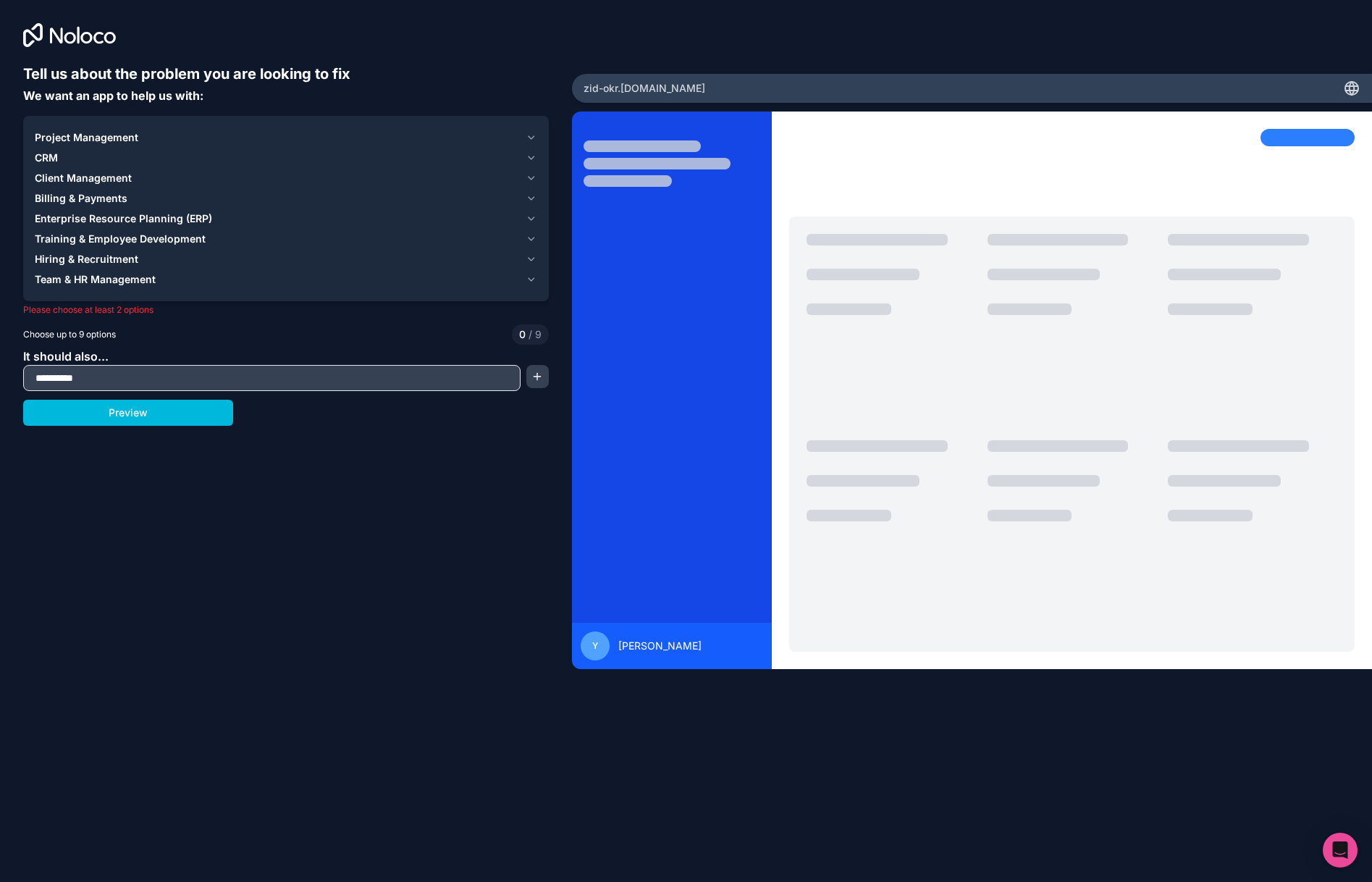
click at [122, 222] on span "Enterprise Resource Planning (ERP)" at bounding box center [123, 219] width 177 height 14
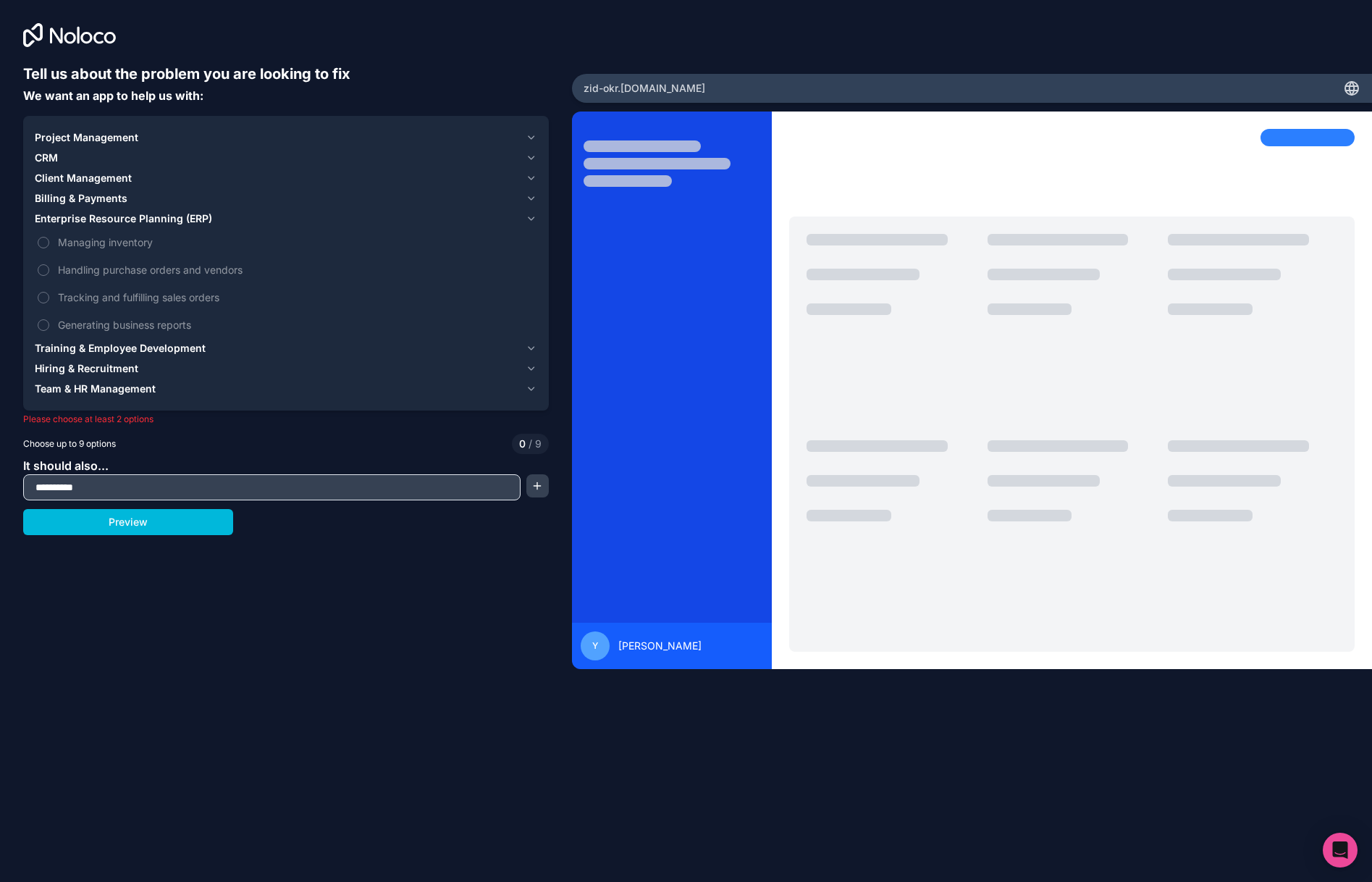
click at [122, 222] on span "Enterprise Resource Planning (ERP)" at bounding box center [123, 219] width 177 height 14
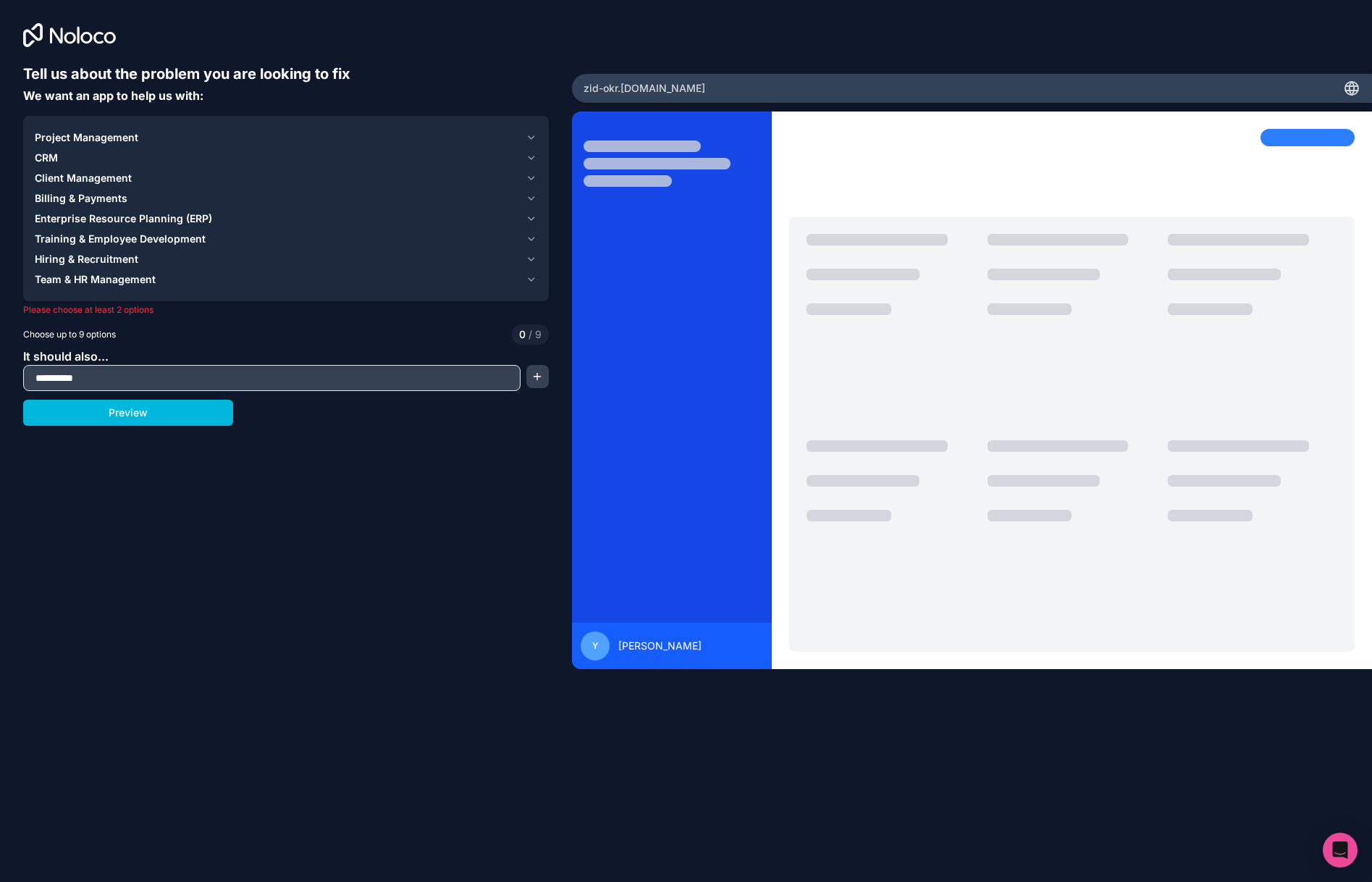
click at [168, 276] on div "Team & HR Management" at bounding box center [277, 280] width 485 height 14
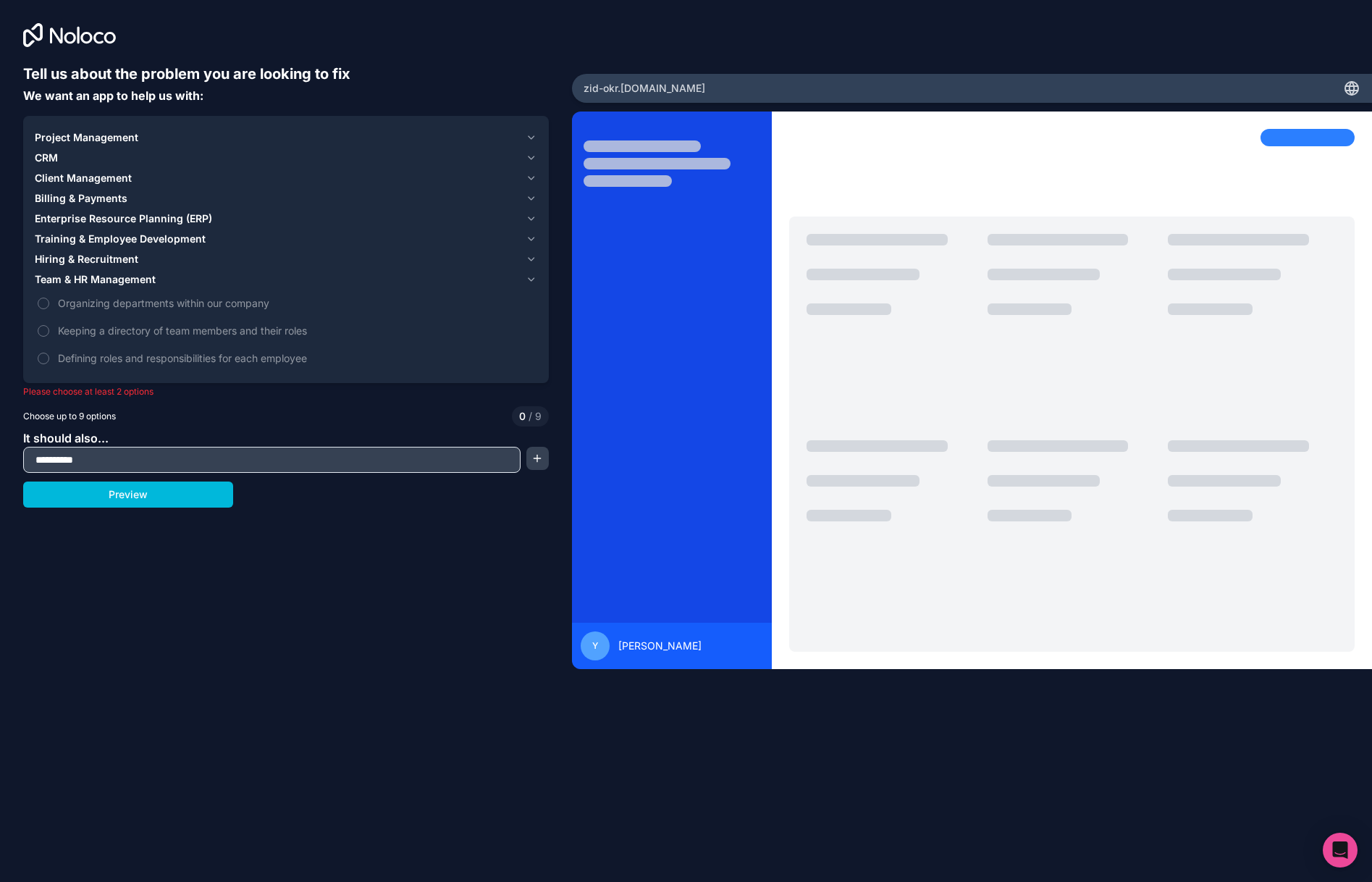
click at [168, 276] on div "Team & HR Management" at bounding box center [277, 280] width 485 height 14
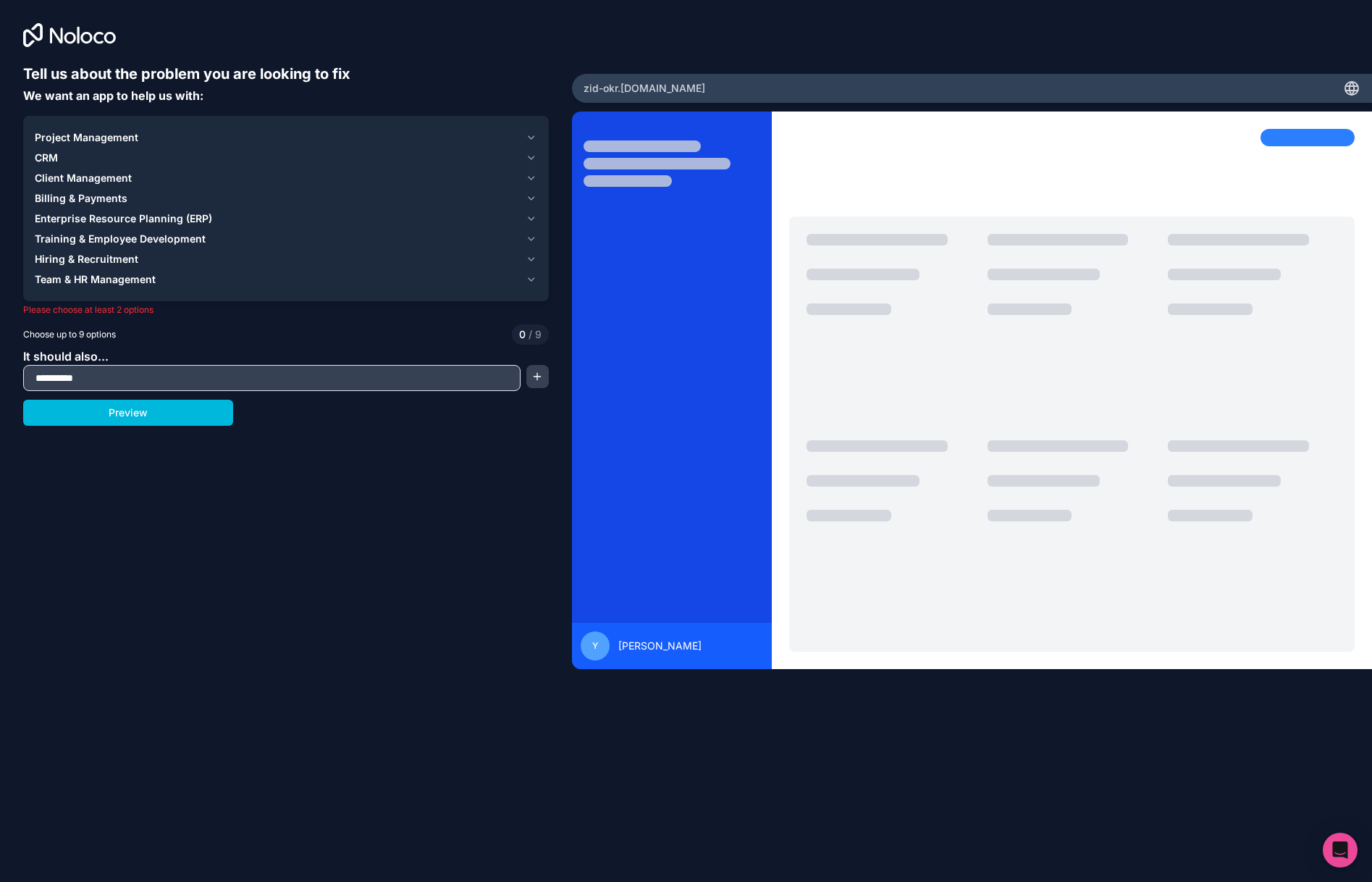
click at [135, 240] on span "Training & Employee Development" at bounding box center [120, 239] width 171 height 14
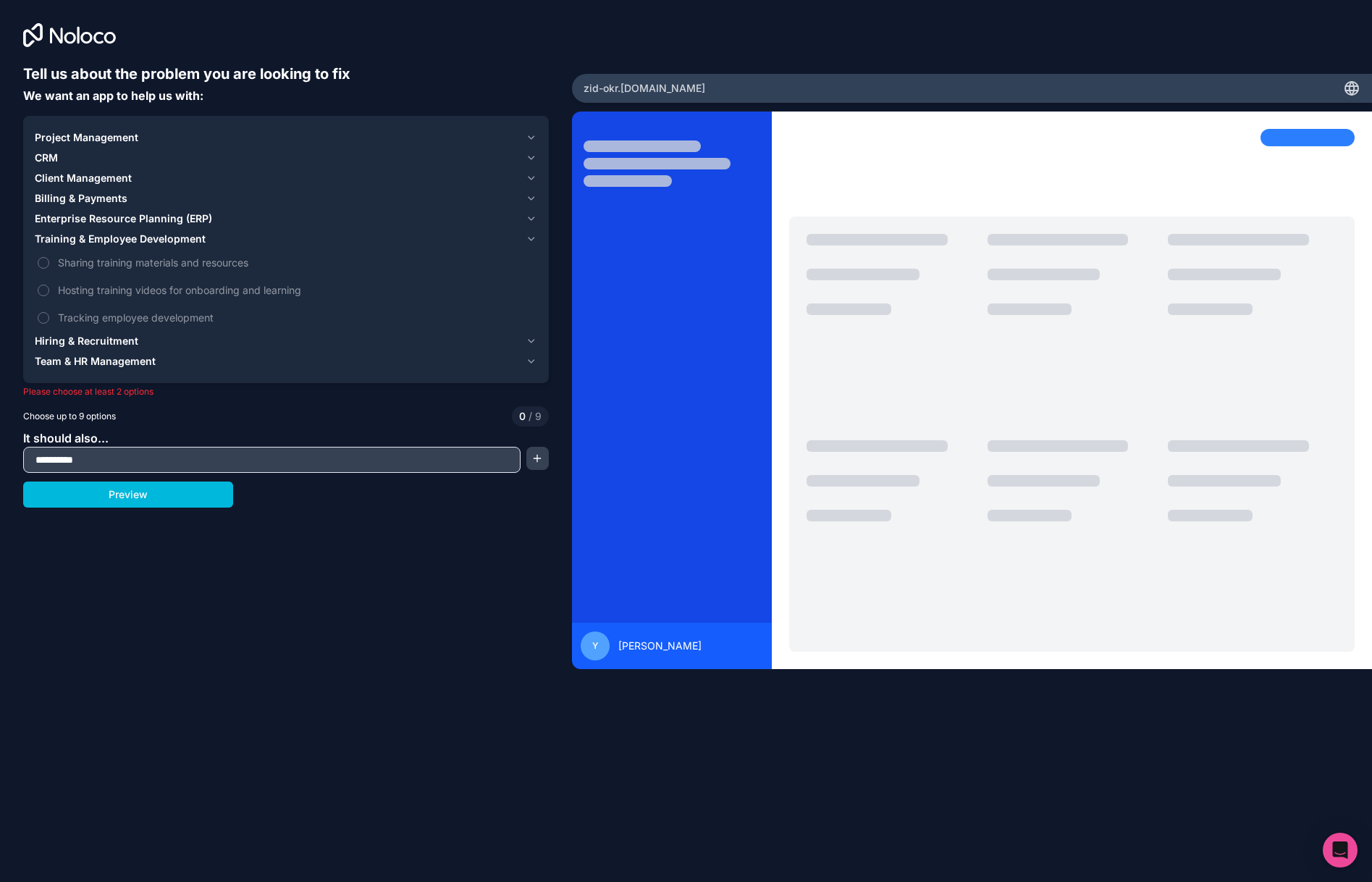
click at [135, 240] on span "Training & Employee Development" at bounding box center [120, 239] width 171 height 14
